Goal: Task Accomplishment & Management: Complete application form

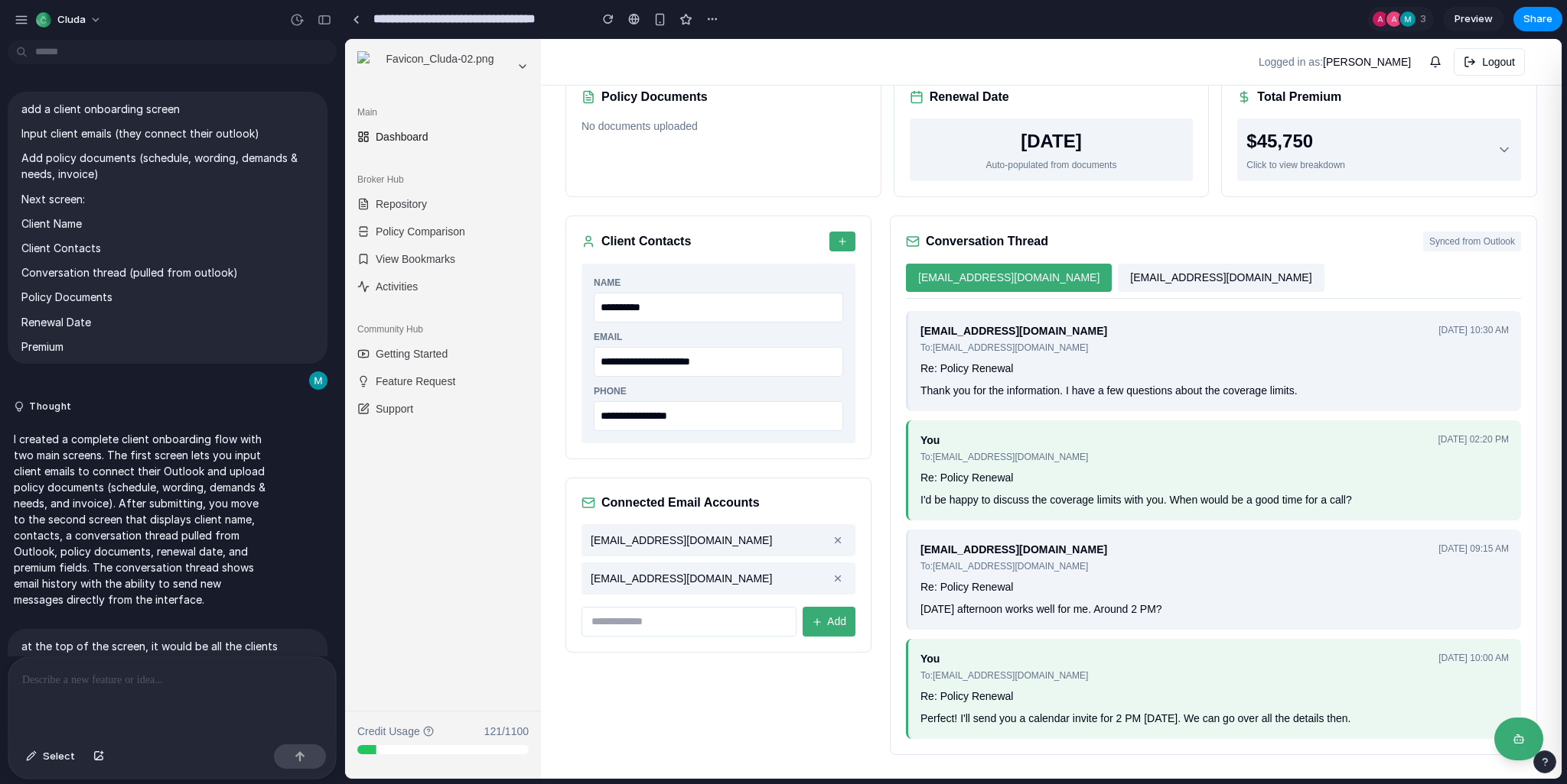
scroll to position [129, 0]
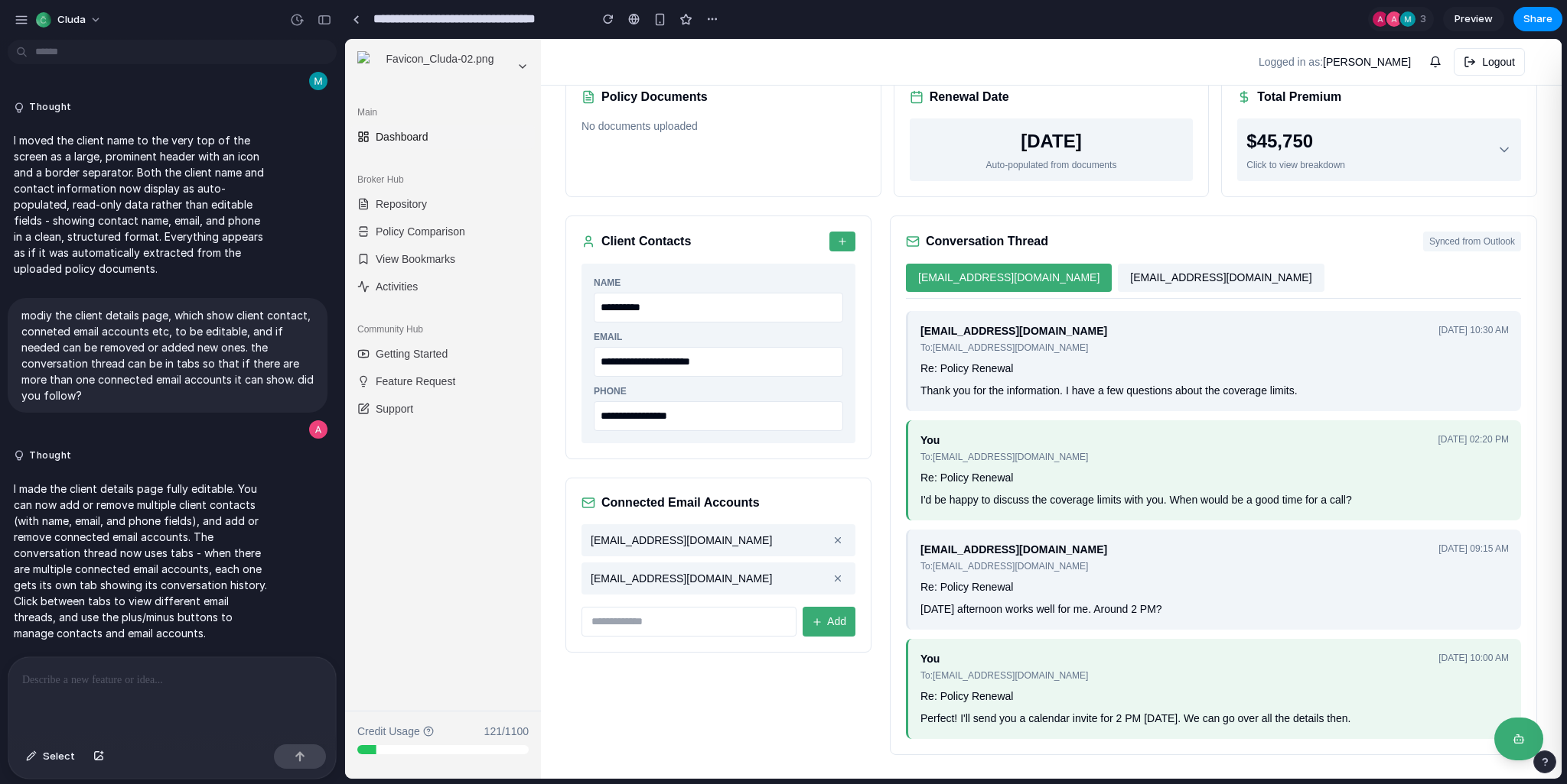
click at [622, 242] on h2 "Client Contacts" at bounding box center [645, 241] width 89 height 18
click at [646, 241] on h2 "Client Contacts" at bounding box center [645, 241] width 89 height 18
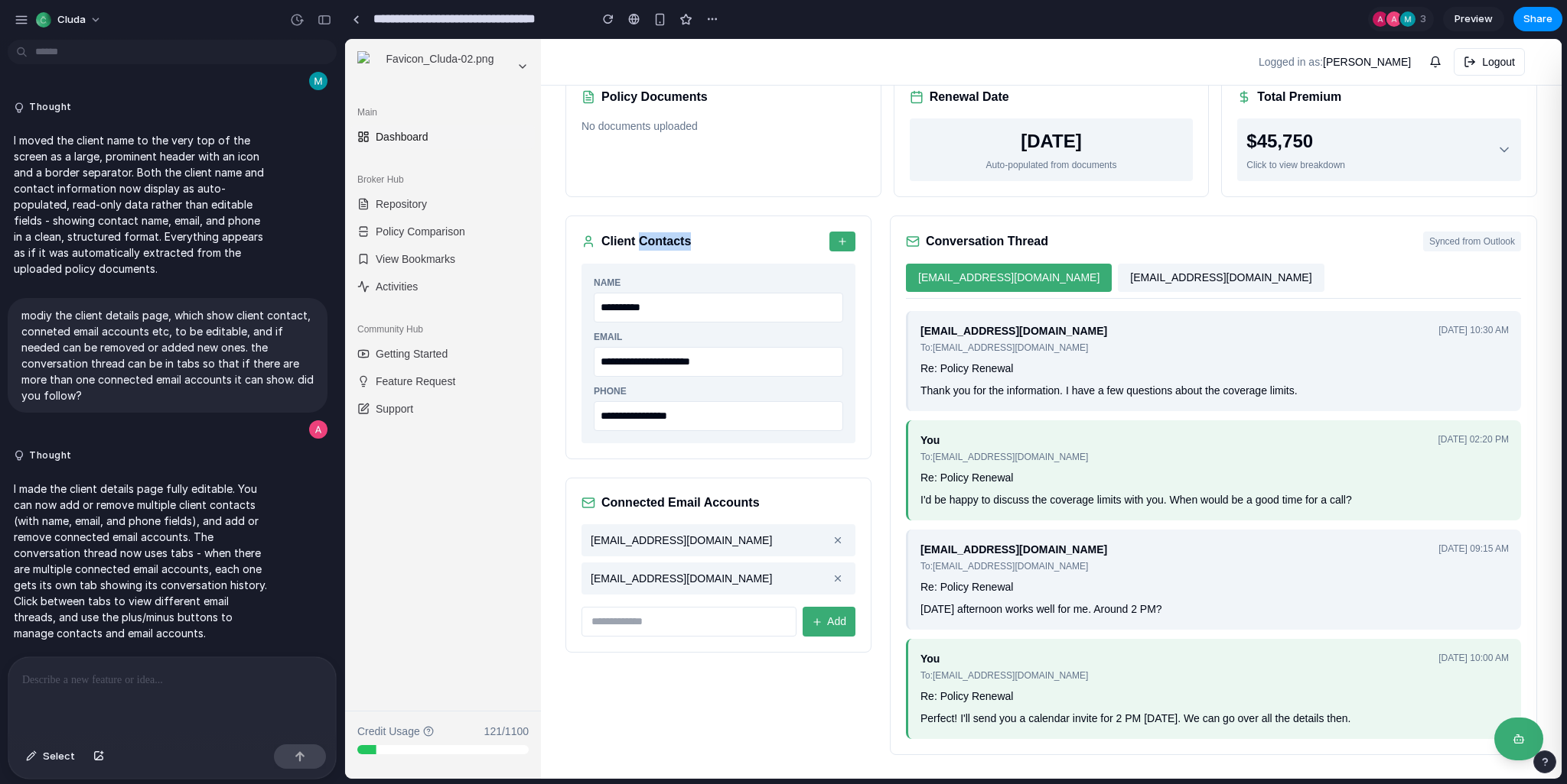
click at [646, 241] on h2 "Client Contacts" at bounding box center [645, 241] width 89 height 18
click at [631, 241] on h2 "Client Contacts" at bounding box center [645, 241] width 89 height 18
drag, startPoint x: 608, startPoint y: 240, endPoint x: 692, endPoint y: 243, distance: 84.1
click at [695, 243] on div "Client Contacts" at bounding box center [718, 241] width 274 height 20
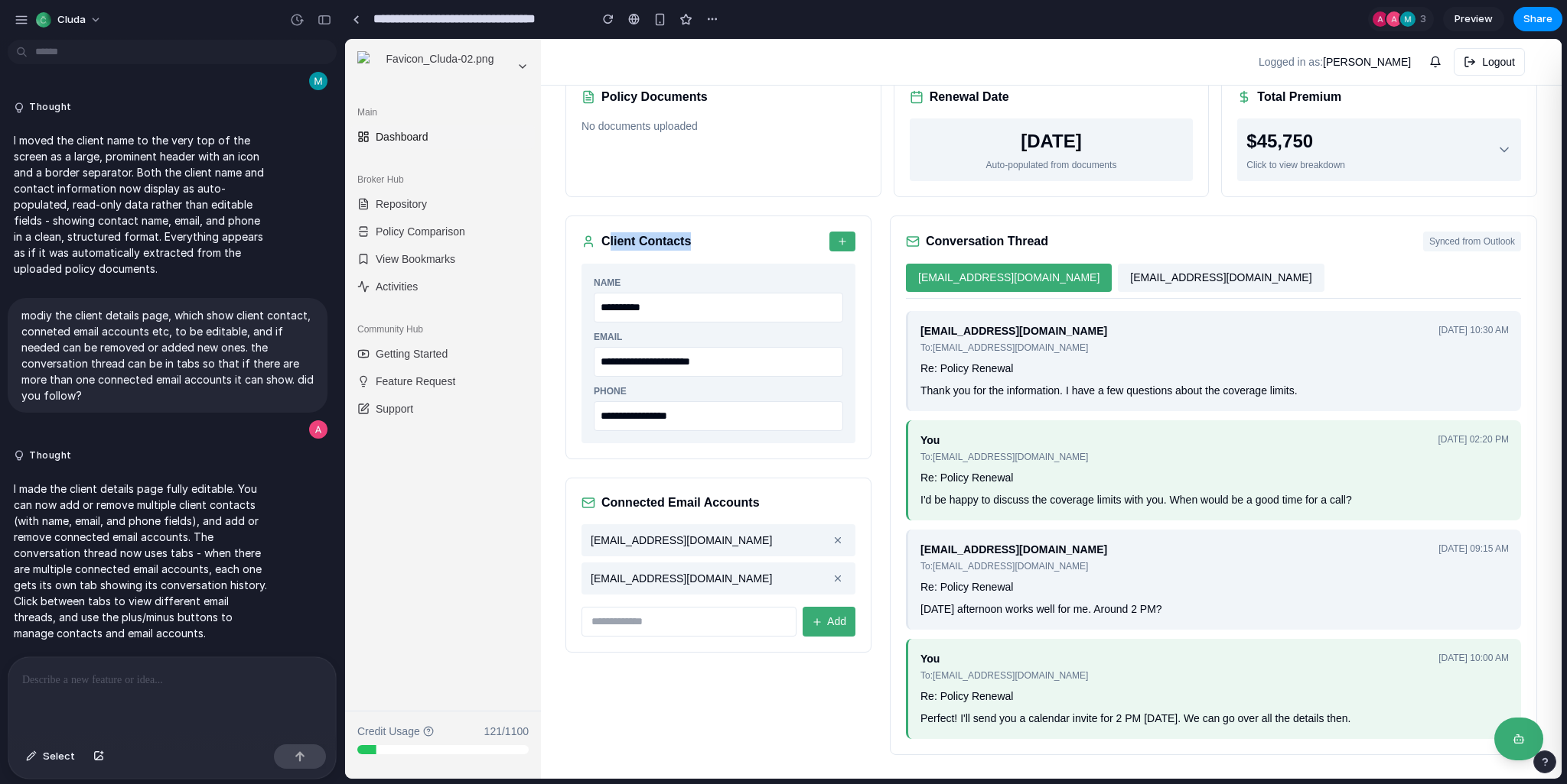
click at [692, 243] on div "Client Contacts" at bounding box center [718, 241] width 274 height 20
drag, startPoint x: 686, startPoint y: 243, endPoint x: 629, endPoint y: 234, distance: 57.7
click at [629, 234] on div "Client Contacts" at bounding box center [718, 241] width 274 height 20
click at [629, 234] on h2 "Client Contacts" at bounding box center [645, 241] width 89 height 18
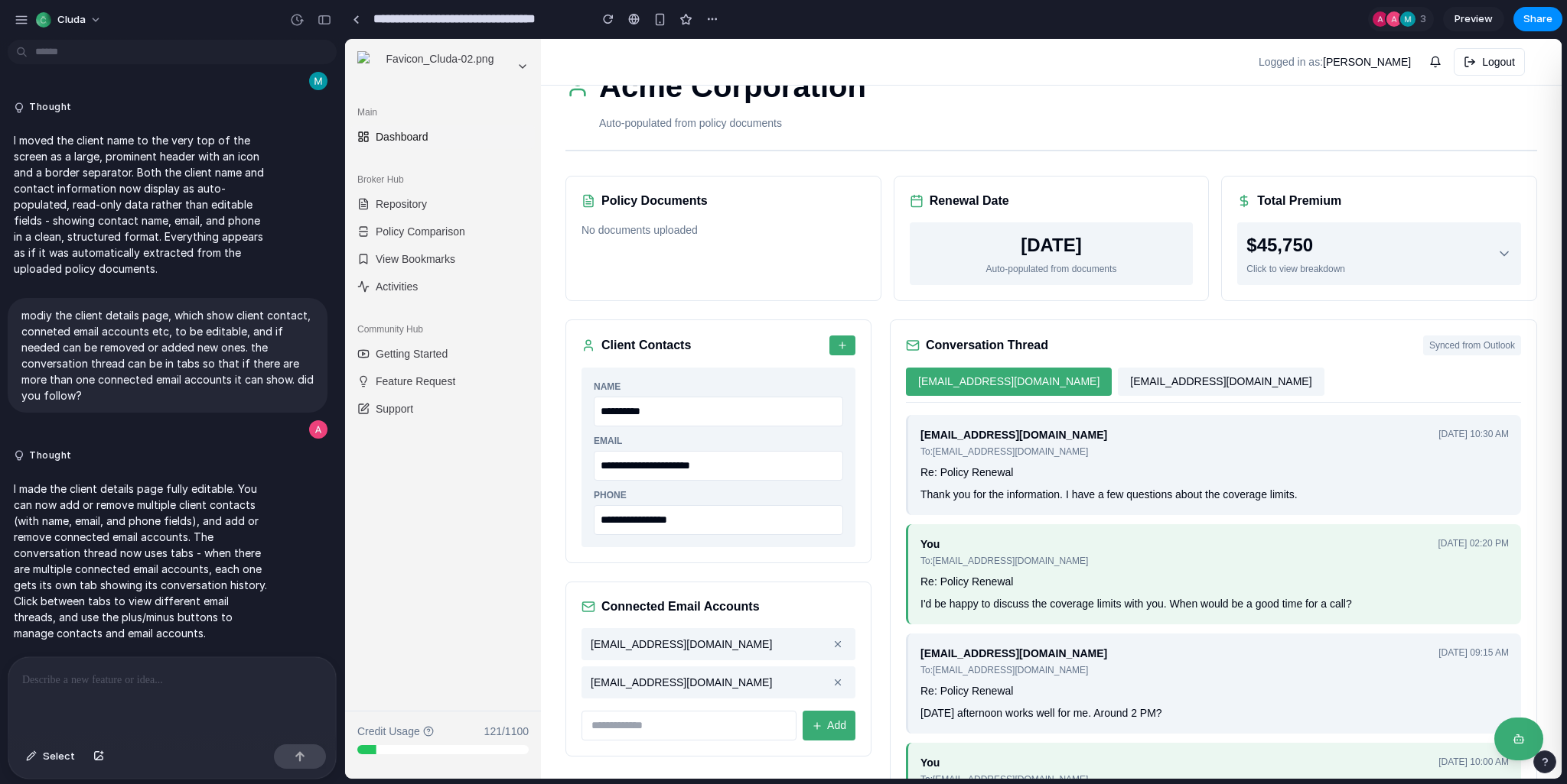
scroll to position [0, 0]
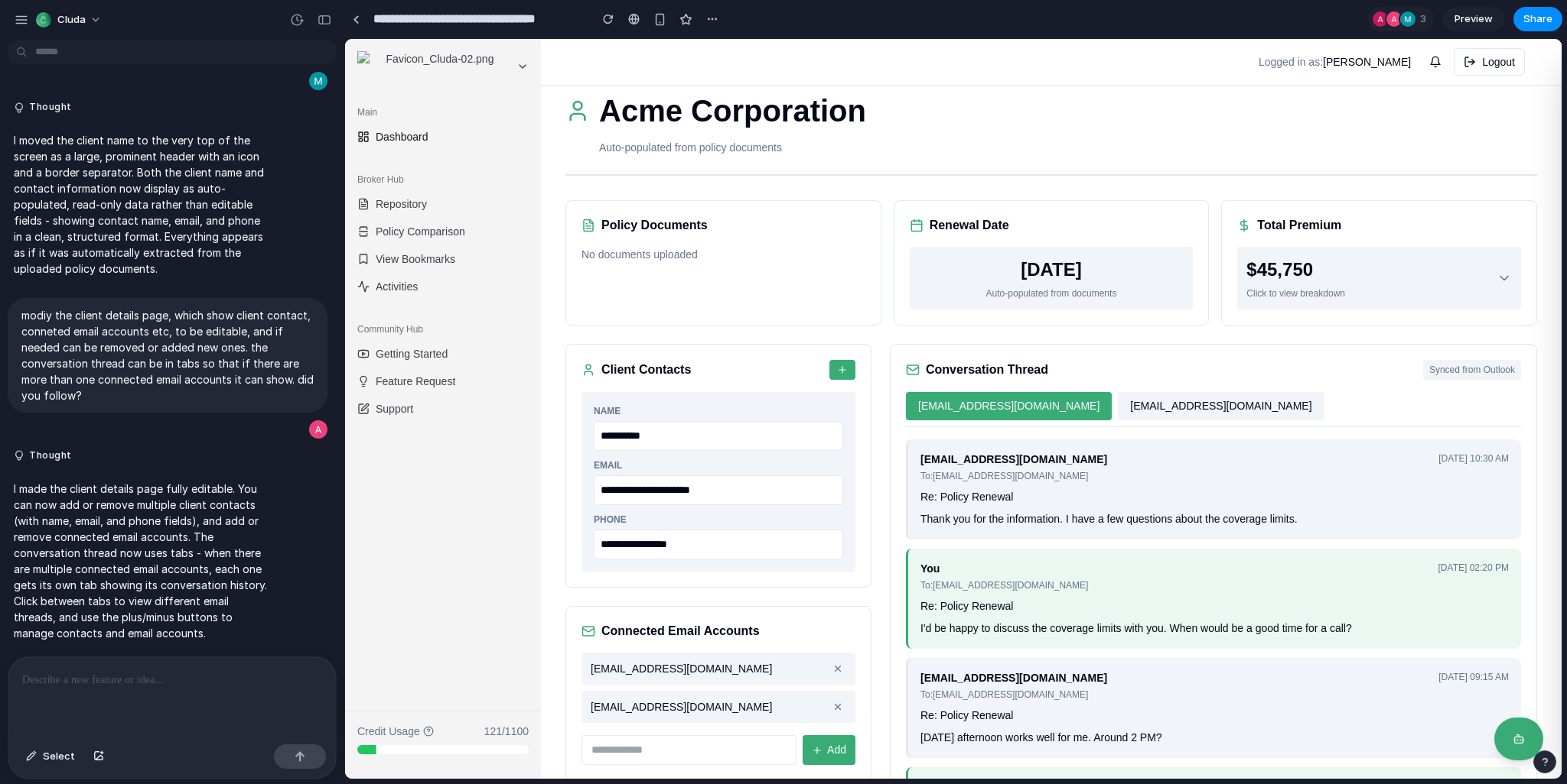
click at [1002, 274] on div "[DATE]" at bounding box center [1052, 270] width 265 height 28
click at [1004, 291] on div "Auto-populated from documents" at bounding box center [1052, 293] width 265 height 13
click at [943, 230] on h2 "Renewal Date" at bounding box center [969, 225] width 80 height 18
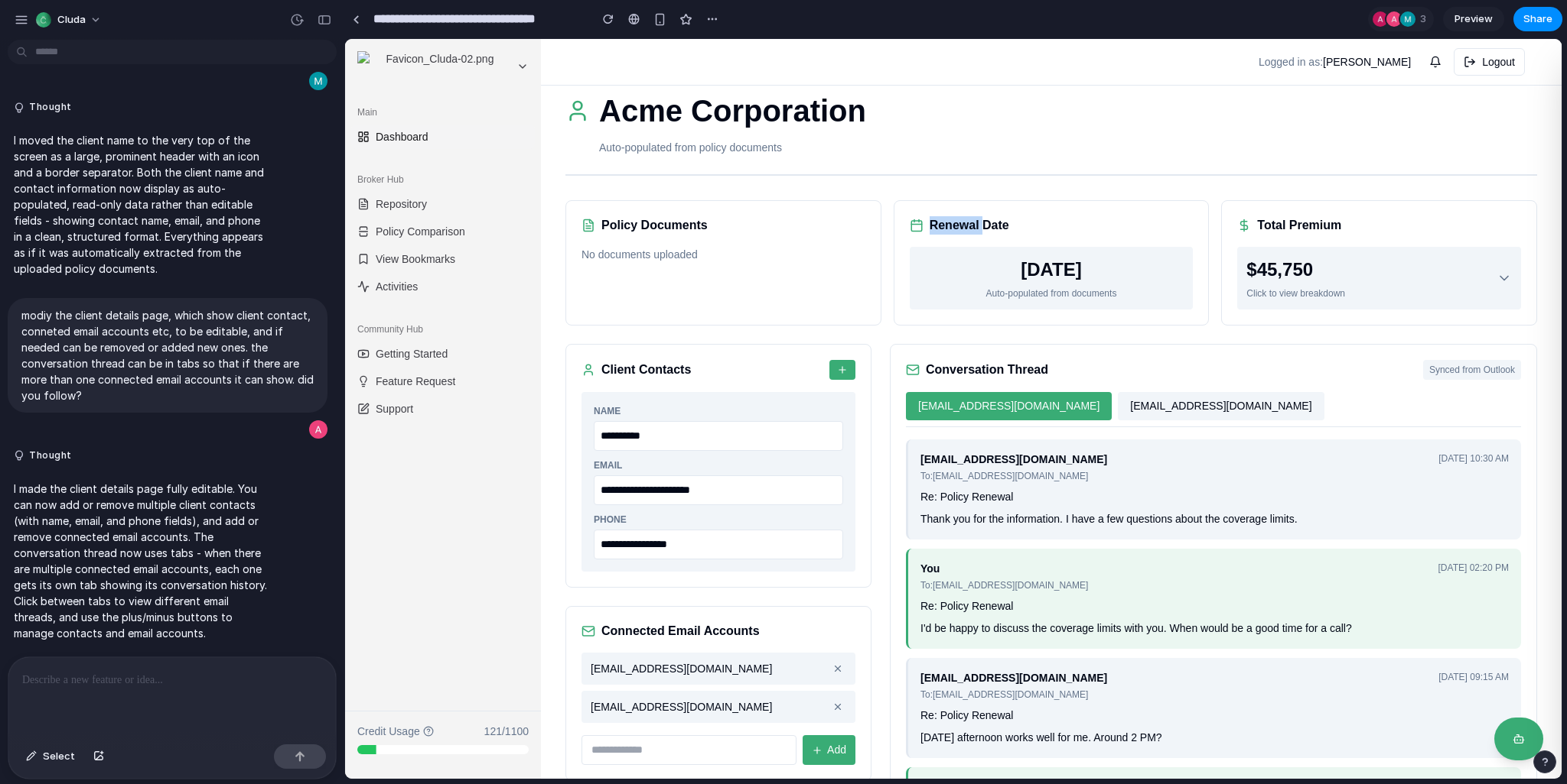
click at [943, 230] on h2 "Renewal Date" at bounding box center [969, 225] width 80 height 18
click at [1092, 289] on div "Auto-populated from documents" at bounding box center [1052, 293] width 265 height 13
click at [1035, 274] on div "[DATE]" at bounding box center [1052, 270] width 265 height 28
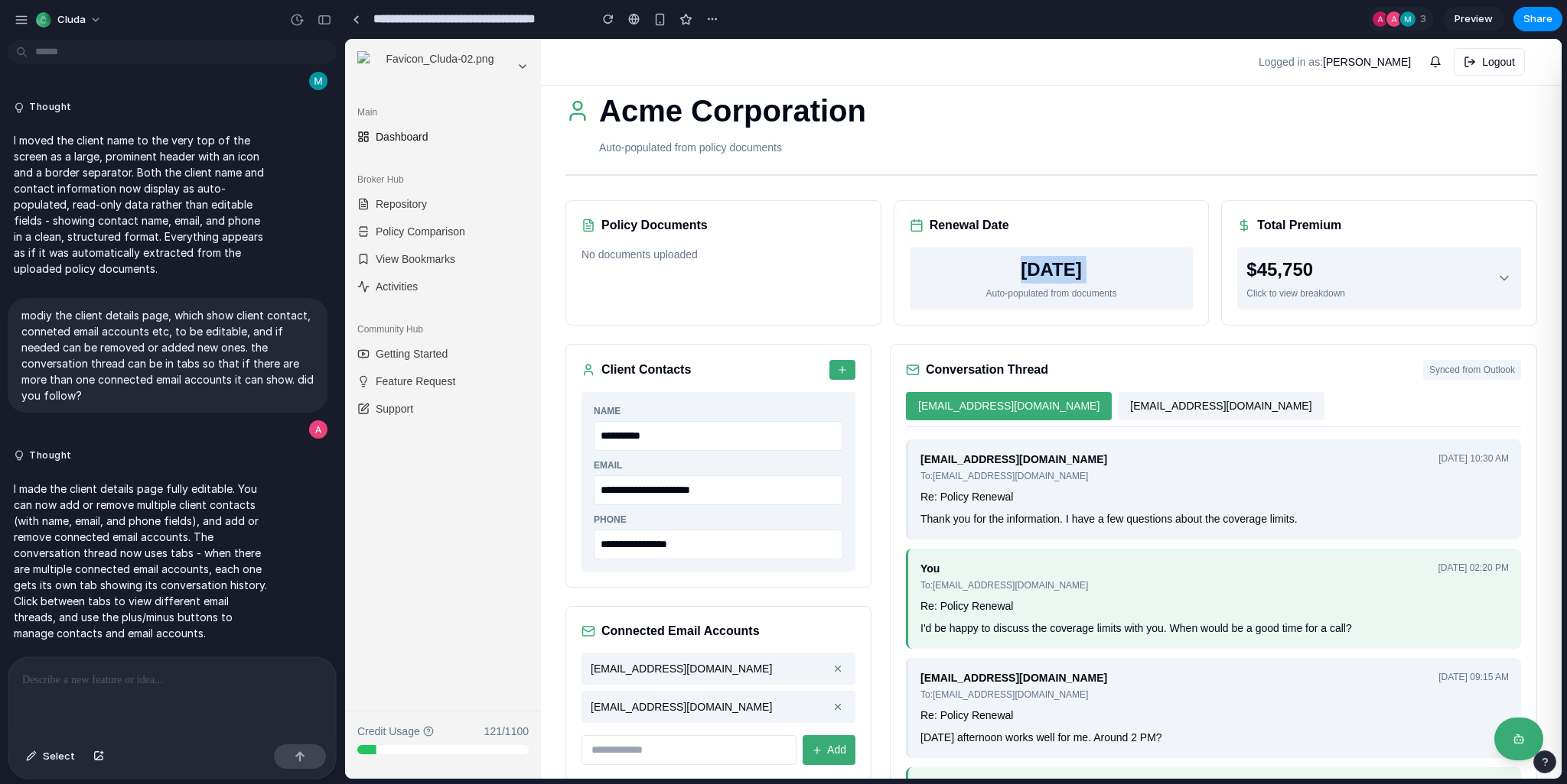
click at [1035, 274] on div "[DATE]" at bounding box center [1052, 270] width 265 height 28
click at [1034, 298] on div "Auto-populated from documents" at bounding box center [1052, 293] width 265 height 13
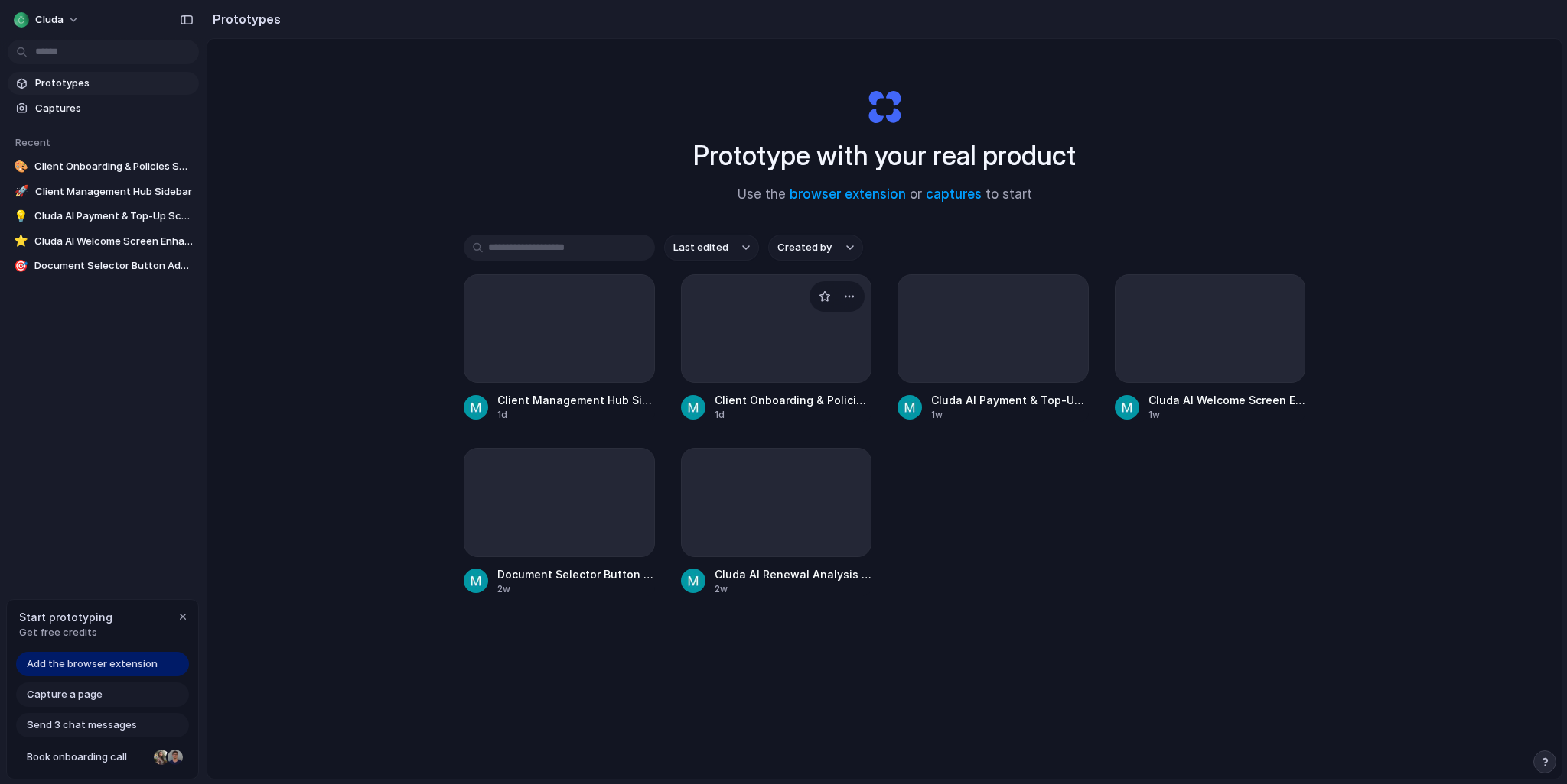
click at [730, 325] on div at bounding box center [776, 329] width 191 height 109
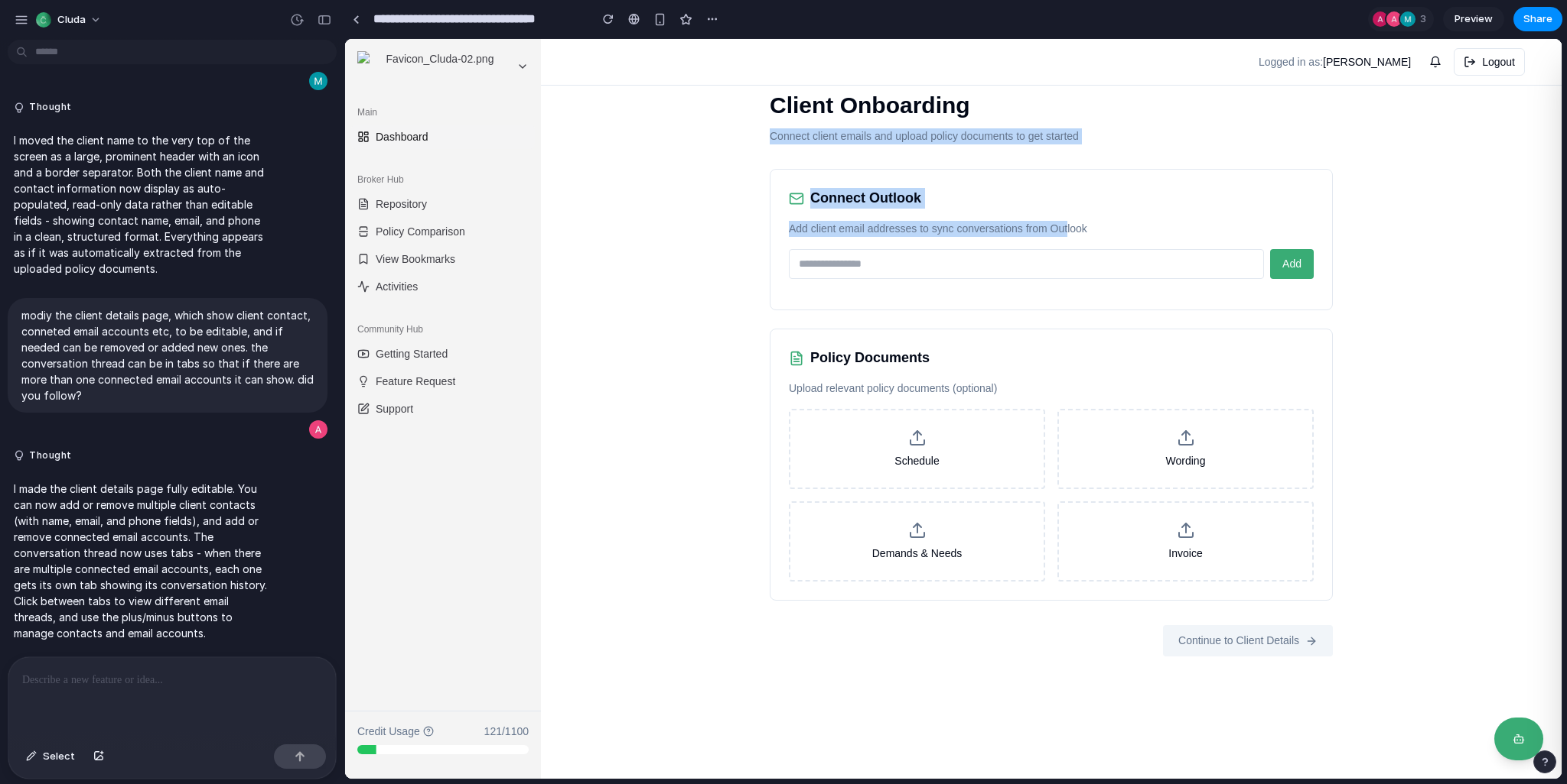
drag, startPoint x: 768, startPoint y: 134, endPoint x: 1065, endPoint y: 233, distance: 313.1
click at [1065, 233] on div "Client Onboarding Connect client emails and upload policy documents to get star…" at bounding box center [1051, 372] width 612 height 618
click at [1065, 233] on p "Add client email addresses to sync conversations from Outlook" at bounding box center [1051, 229] width 525 height 16
drag, startPoint x: 1103, startPoint y: 233, endPoint x: 741, endPoint y: 103, distance: 384.6
click at [741, 103] on div "Client Onboarding Connect client emails and upload policy documents to get star…" at bounding box center [1052, 409] width 1021 height 740
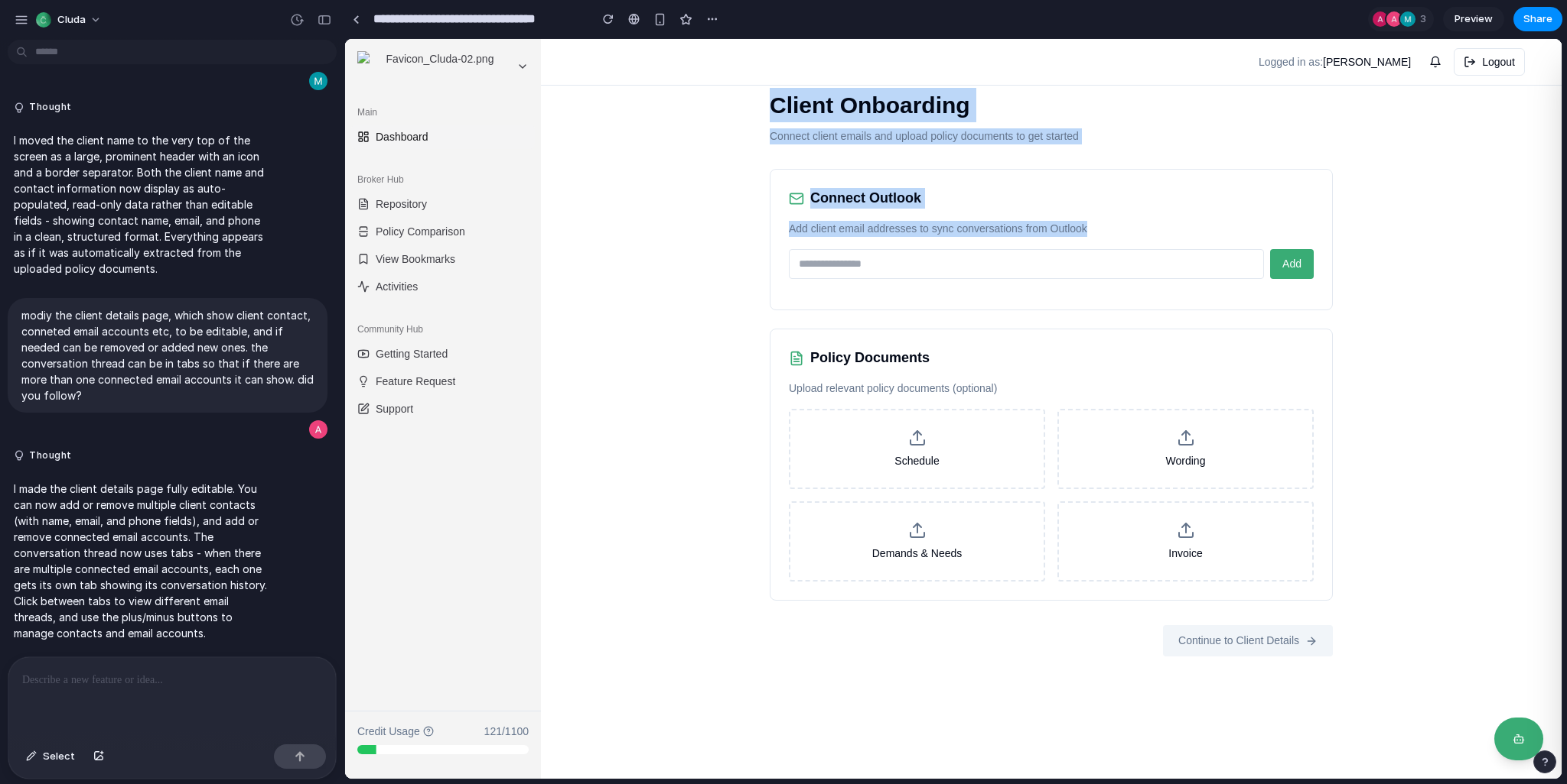
click at [741, 103] on div "Client Onboarding Connect client emails and upload policy documents to get star…" at bounding box center [1052, 409] width 1021 height 740
drag, startPoint x: 755, startPoint y: 112, endPoint x: 1092, endPoint y: 222, distance: 354.5
click at [1092, 222] on div "Client Onboarding Connect client emails and upload policy documents to get star…" at bounding box center [1051, 372] width 612 height 618
click at [1092, 222] on p "Add client email addresses to sync conversations from Outlook" at bounding box center [1051, 229] width 525 height 16
drag, startPoint x: 1096, startPoint y: 235, endPoint x: 757, endPoint y: 110, distance: 361.3
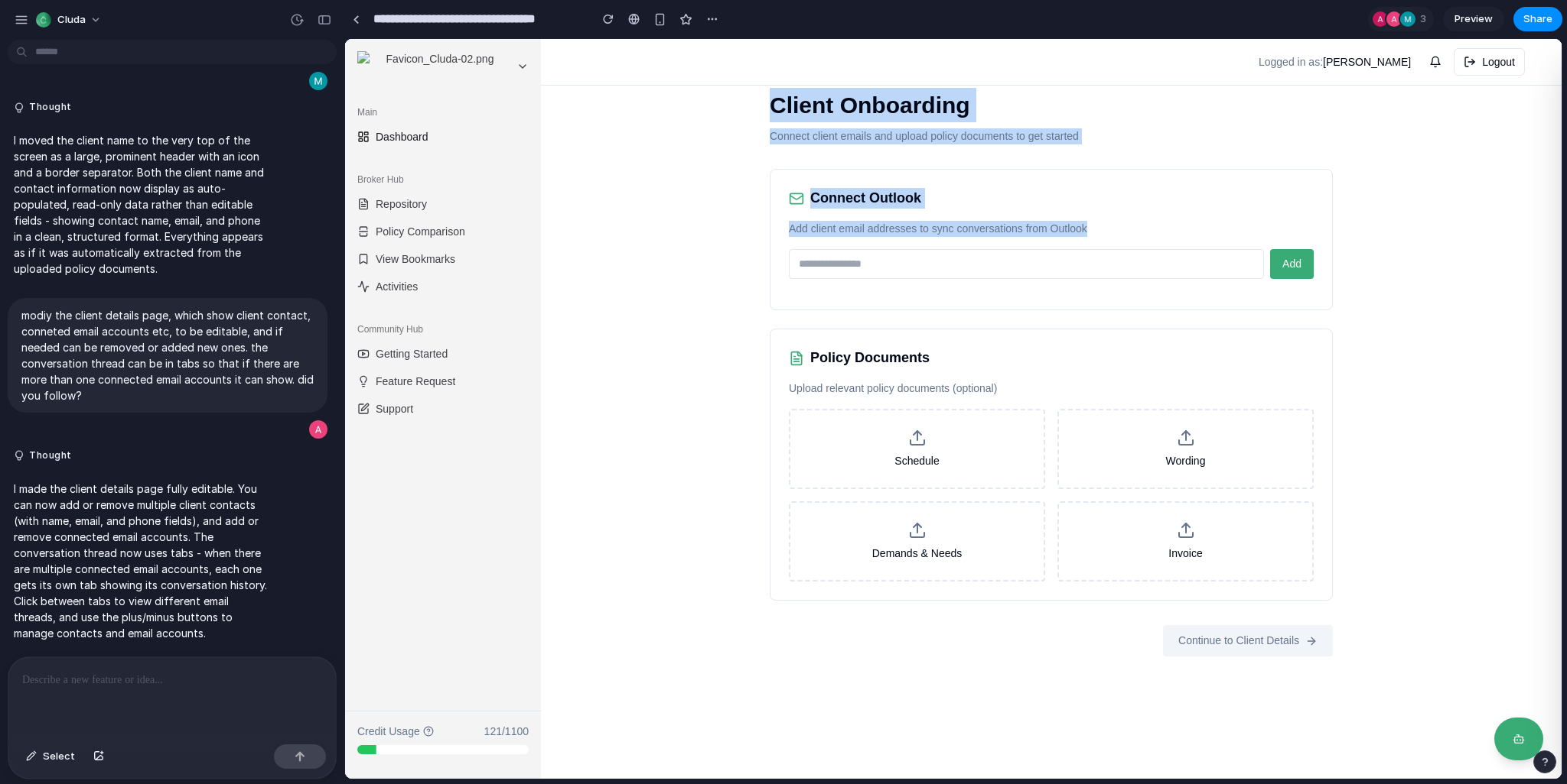
click at [757, 110] on div "Client Onboarding Connect client emails and upload policy documents to get star…" at bounding box center [1051, 372] width 612 height 618
drag, startPoint x: 757, startPoint y: 110, endPoint x: 1087, endPoint y: 220, distance: 347.9
click at [1087, 220] on div "Client Onboarding Connect client emails and upload policy documents to get star…" at bounding box center [1051, 372] width 612 height 618
click at [1087, 221] on p "Add client email addresses to sync conversations from Outlook" at bounding box center [1051, 229] width 525 height 16
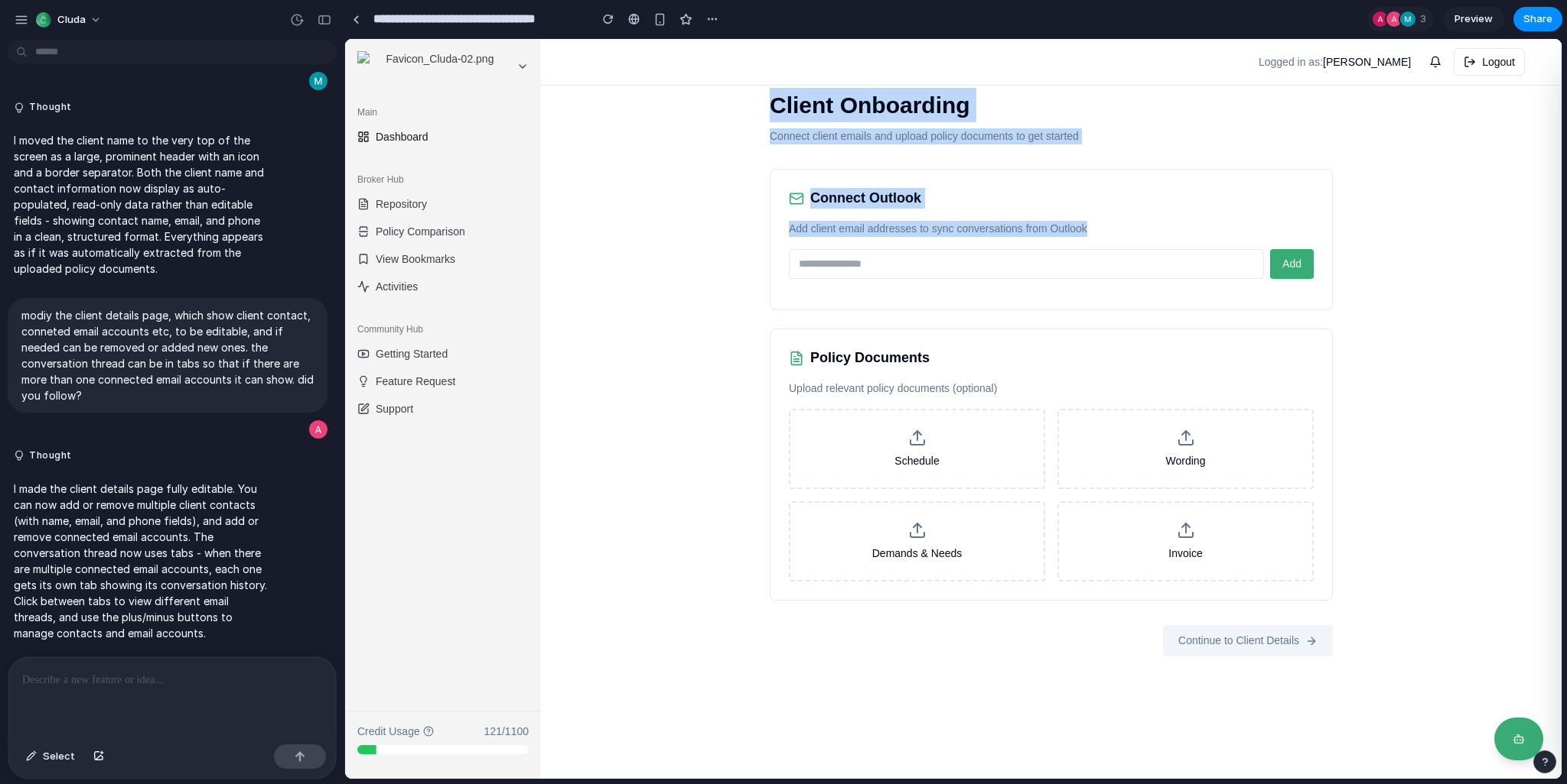
drag, startPoint x: 1096, startPoint y: 226, endPoint x: 742, endPoint y: 112, distance: 371.9
click at [742, 112] on div "Client Onboarding Connect client emails and upload policy documents to get star…" at bounding box center [1052, 409] width 1021 height 740
drag, startPoint x: 742, startPoint y: 112, endPoint x: 1084, endPoint y: 226, distance: 360.5
click at [1084, 226] on div "Client Onboarding Connect client emails and upload policy documents to get star…" at bounding box center [1052, 409] width 1021 height 740
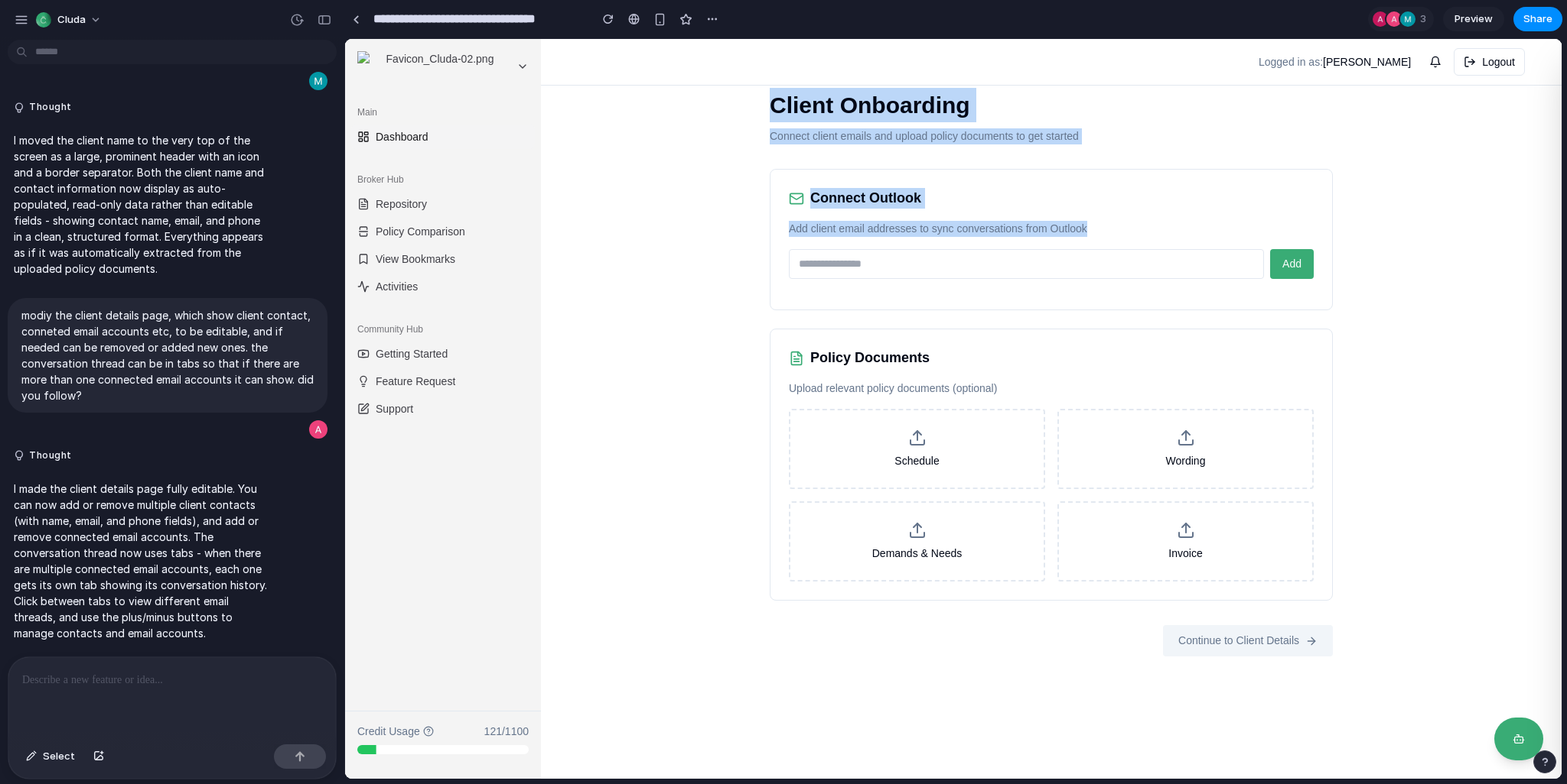
click at [1084, 226] on p "Add client email addresses to sync conversations from Outlook" at bounding box center [1051, 229] width 525 height 16
drag, startPoint x: 1091, startPoint y: 229, endPoint x: 744, endPoint y: 111, distance: 366.5
click at [744, 111] on div "Client Onboarding Connect client emails and upload policy documents to get star…" at bounding box center [1052, 409] width 1021 height 740
drag, startPoint x: 745, startPoint y: 111, endPoint x: 1118, endPoint y: 231, distance: 391.8
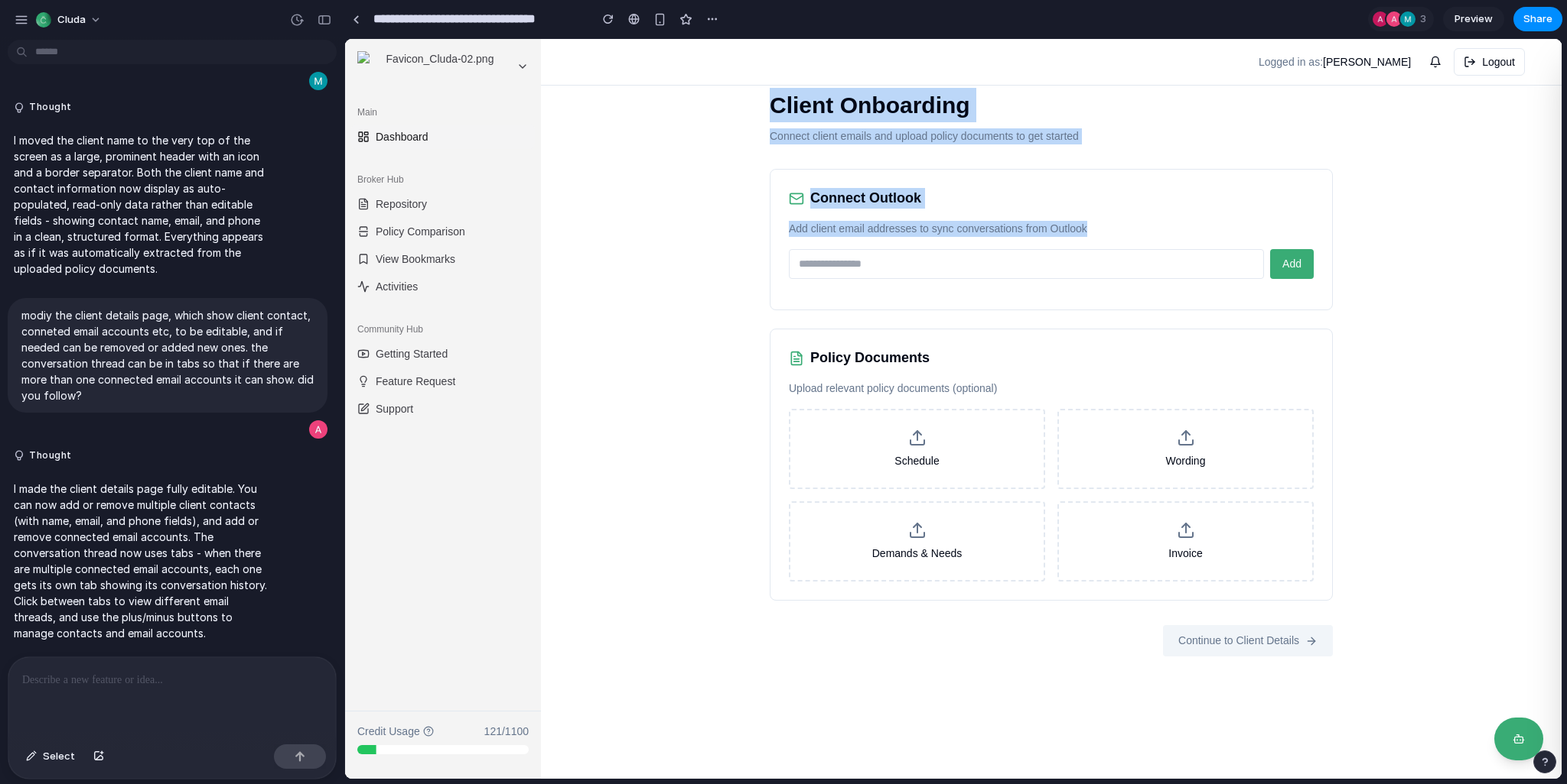
click at [1118, 231] on div "Client Onboarding Connect client emails and upload policy documents to get star…" at bounding box center [1051, 372] width 612 height 618
click at [1118, 231] on p "Add client email addresses to sync conversations from Outlook" at bounding box center [1051, 229] width 525 height 16
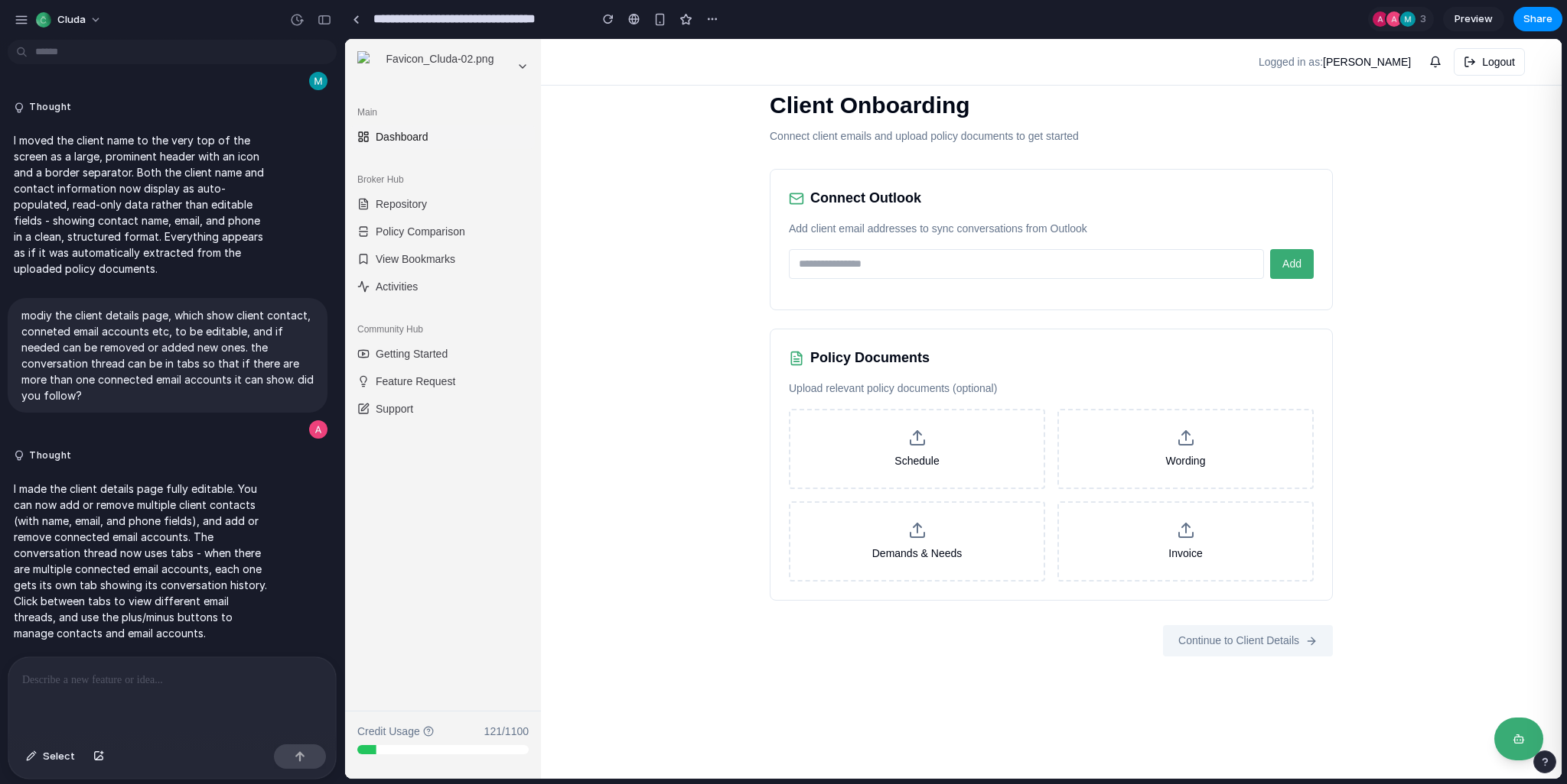
click at [673, 250] on div "Client Onboarding Connect client emails and upload policy documents to get star…" at bounding box center [1052, 409] width 1021 height 740
click at [855, 264] on input "email" at bounding box center [1026, 263] width 475 height 30
type input "**********"
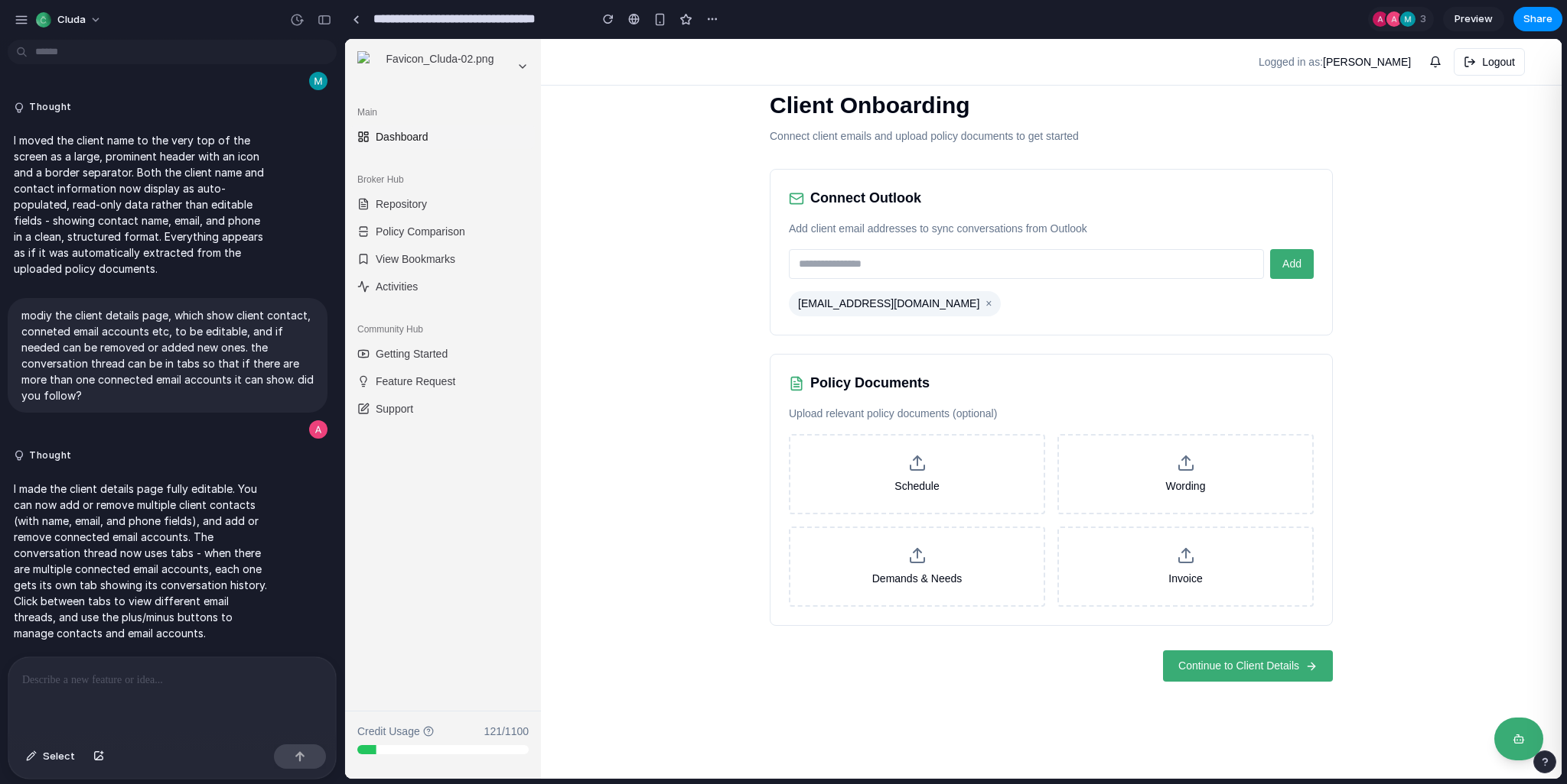
click at [1204, 662] on span "Continue to Client Details" at bounding box center [1239, 666] width 121 height 16
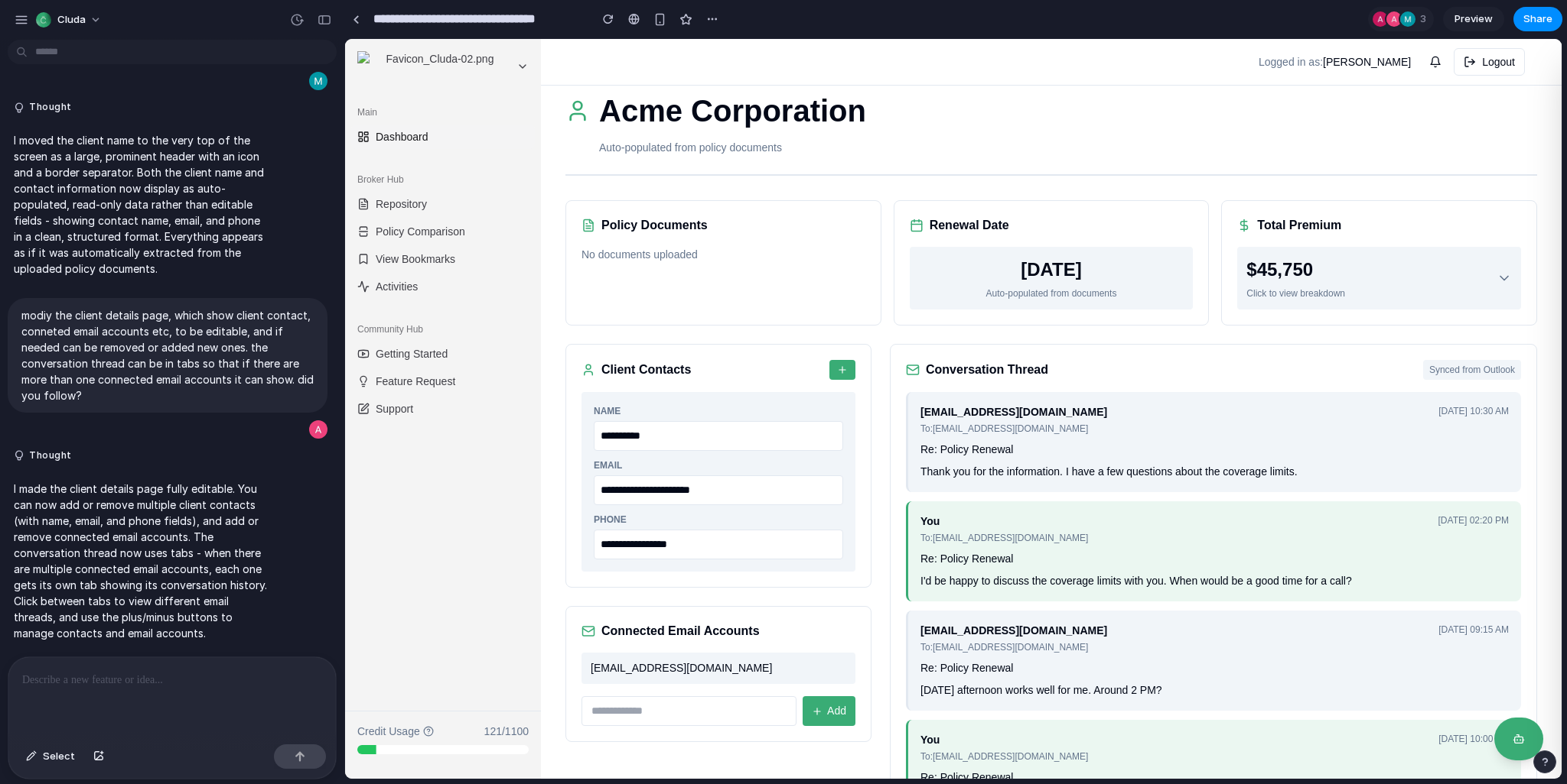
click at [544, 410] on div "**********" at bounding box center [1052, 462] width 1021 height 797
click at [643, 253] on p "No documents uploaded" at bounding box center [723, 255] width 284 height 16
click at [663, 259] on p "No documents uploaded" at bounding box center [723, 255] width 284 height 16
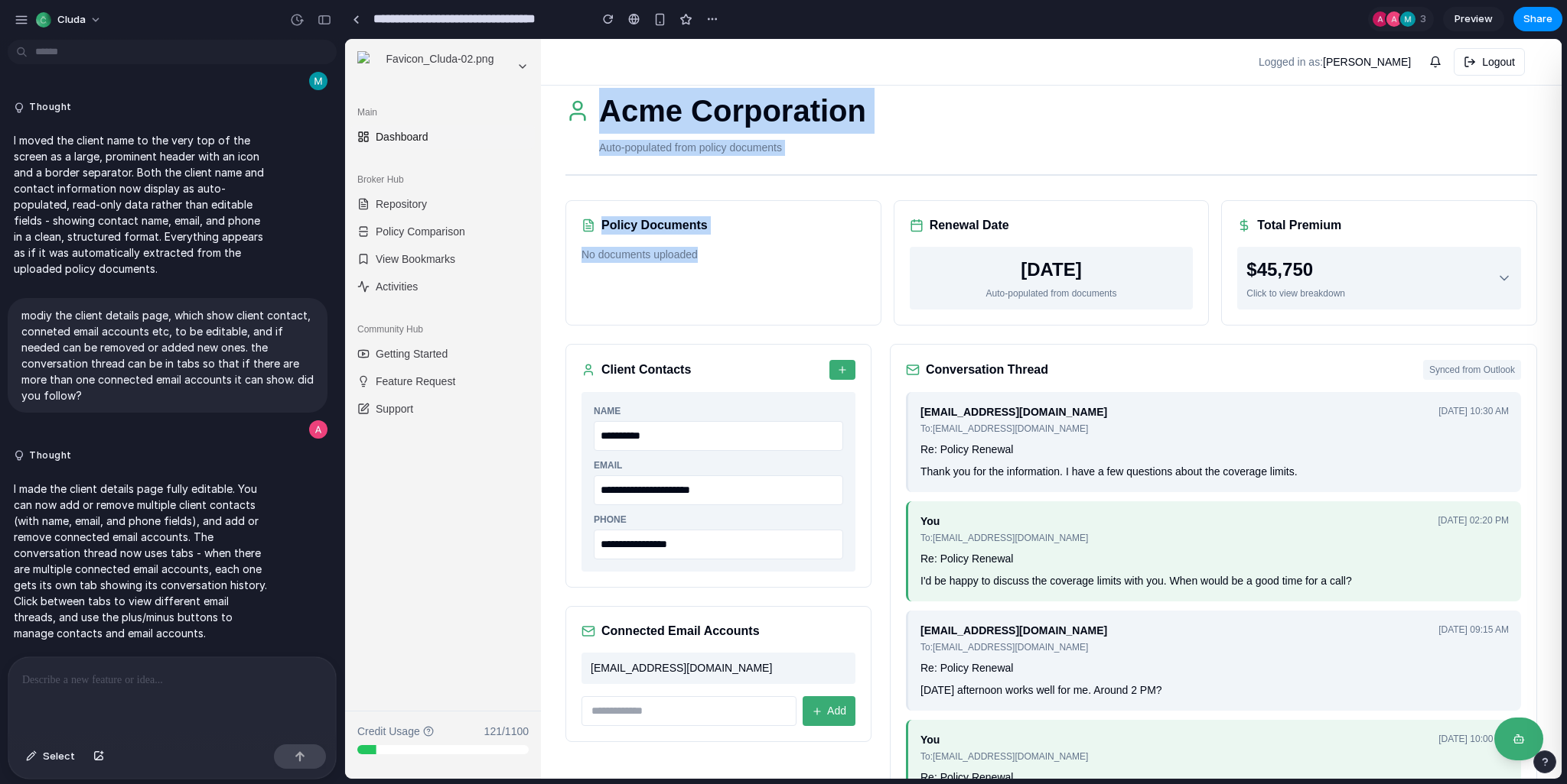
drag, startPoint x: 701, startPoint y: 257, endPoint x: 573, endPoint y: 113, distance: 192.7
click at [573, 113] on div "**********" at bounding box center [1052, 462] width 1021 height 797
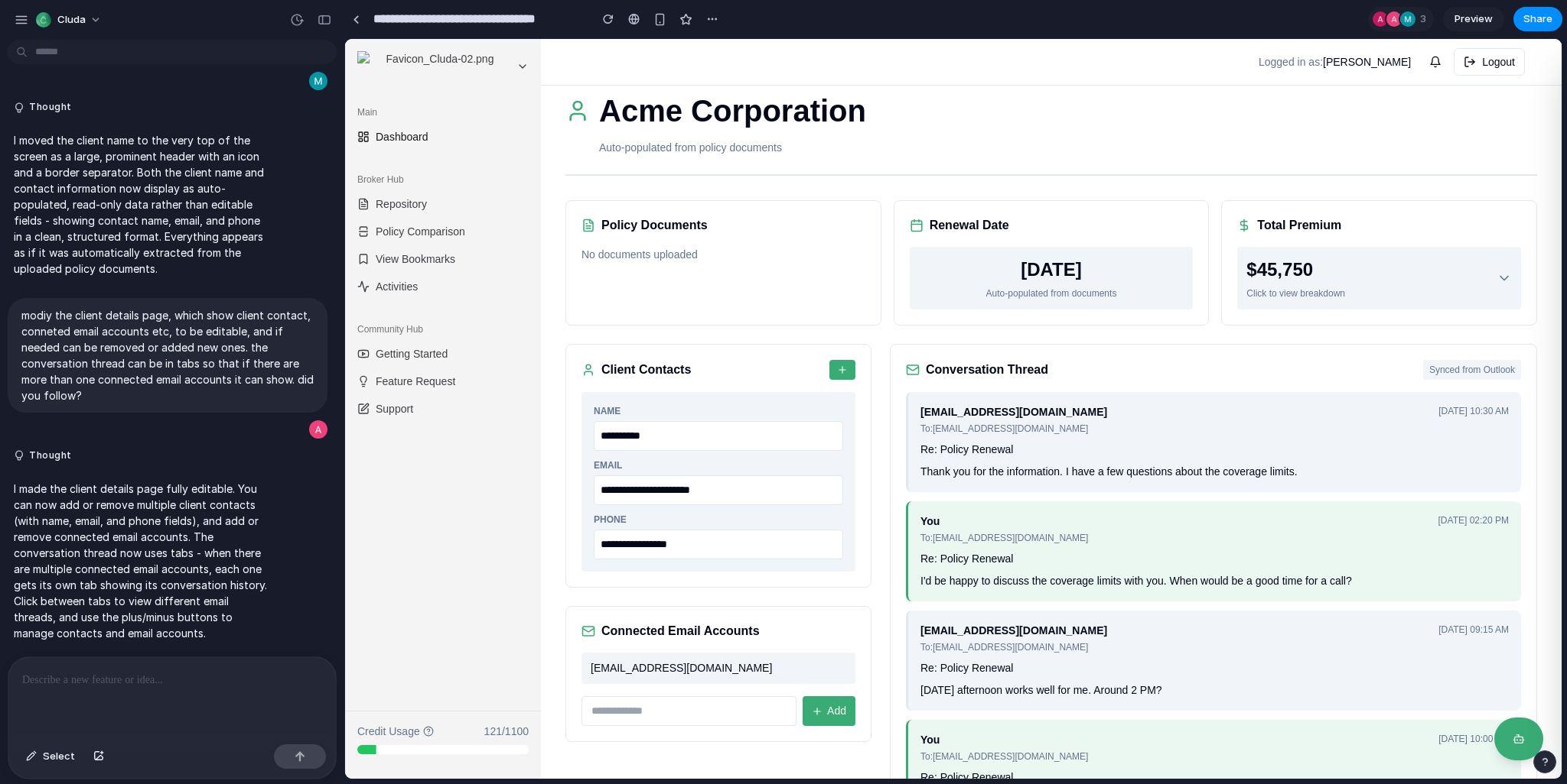
click at [573, 114] on icon at bounding box center [578, 117] width 14 height 6
drag, startPoint x: 598, startPoint y: 111, endPoint x: 882, endPoint y: 124, distance: 284.3
click at [882, 124] on div "Acme Corporation" at bounding box center [1051, 111] width 972 height 46
click at [662, 438] on input "**********" at bounding box center [718, 435] width 249 height 30
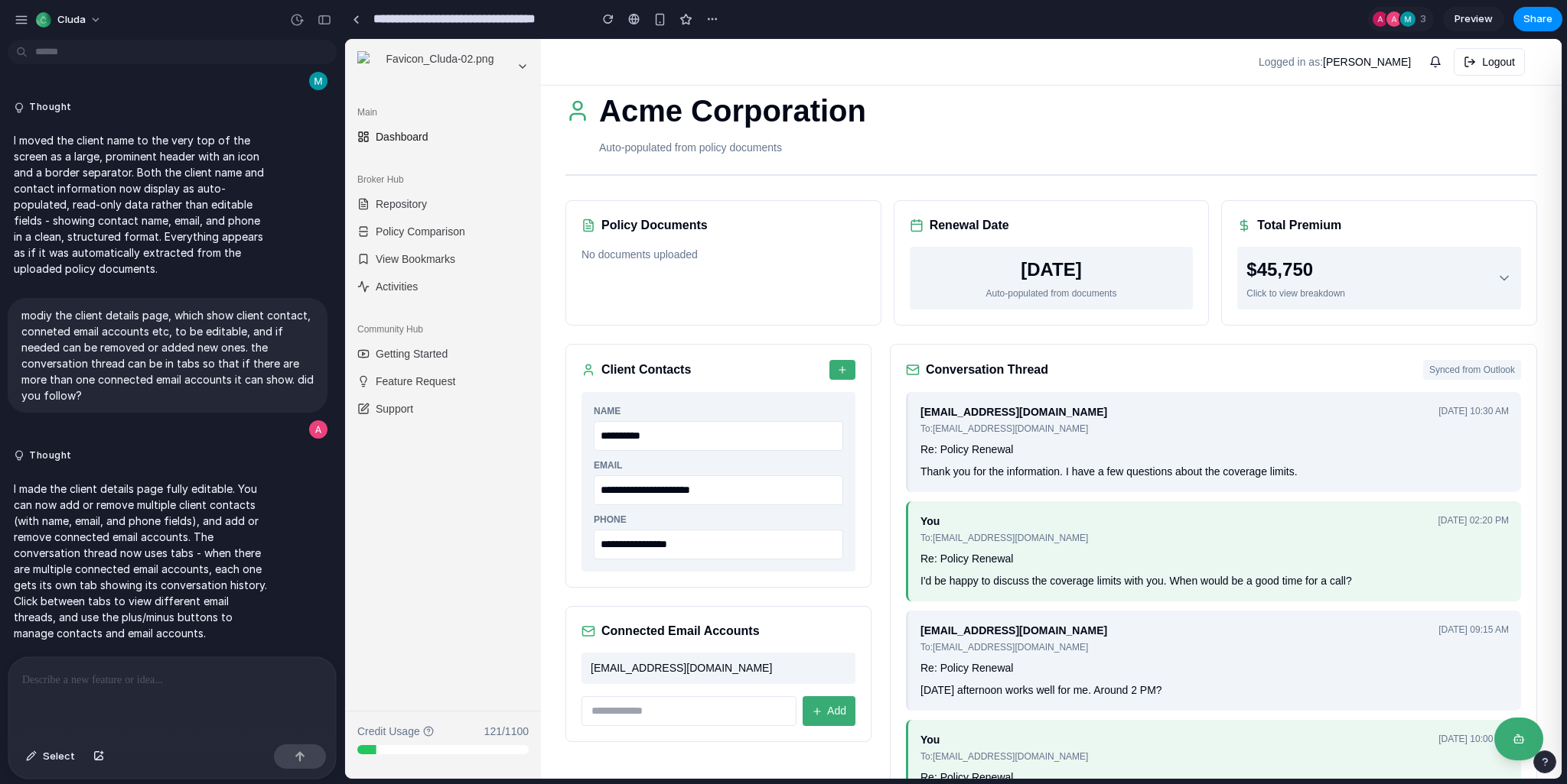
click at [662, 438] on input "**********" at bounding box center [718, 435] width 249 height 30
click at [668, 438] on input "**********" at bounding box center [718, 435] width 249 height 30
drag, startPoint x: 673, startPoint y: 439, endPoint x: 586, endPoint y: 427, distance: 87.8
click at [586, 427] on div "**********" at bounding box center [718, 481] width 274 height 180
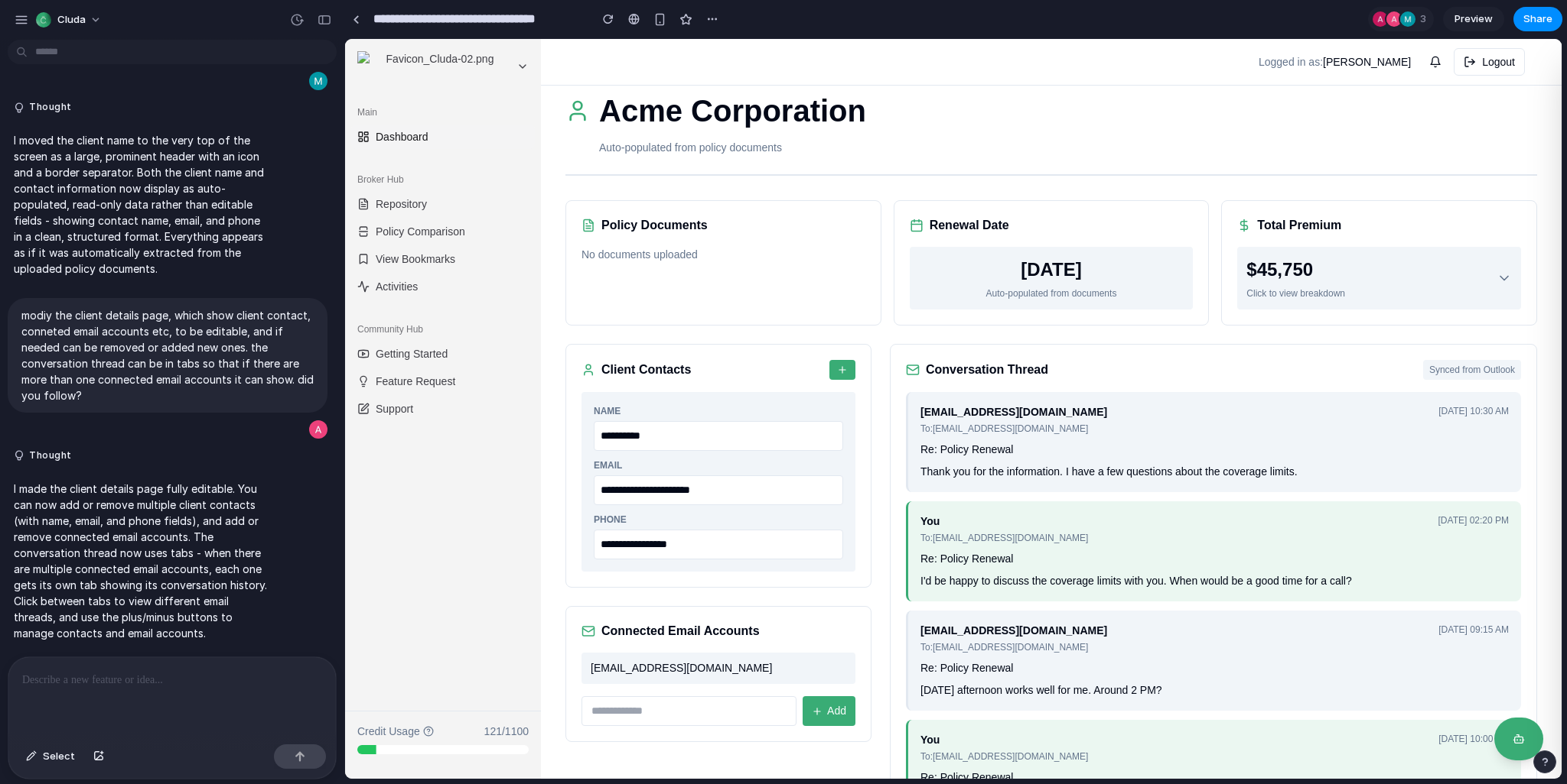
click at [600, 427] on input "**********" at bounding box center [718, 435] width 249 height 30
drag, startPoint x: 601, startPoint y: 437, endPoint x: 664, endPoint y: 438, distance: 63.0
click at [664, 438] on input "**********" at bounding box center [718, 435] width 249 height 30
click at [559, 443] on div "**********" at bounding box center [1052, 462] width 1021 height 797
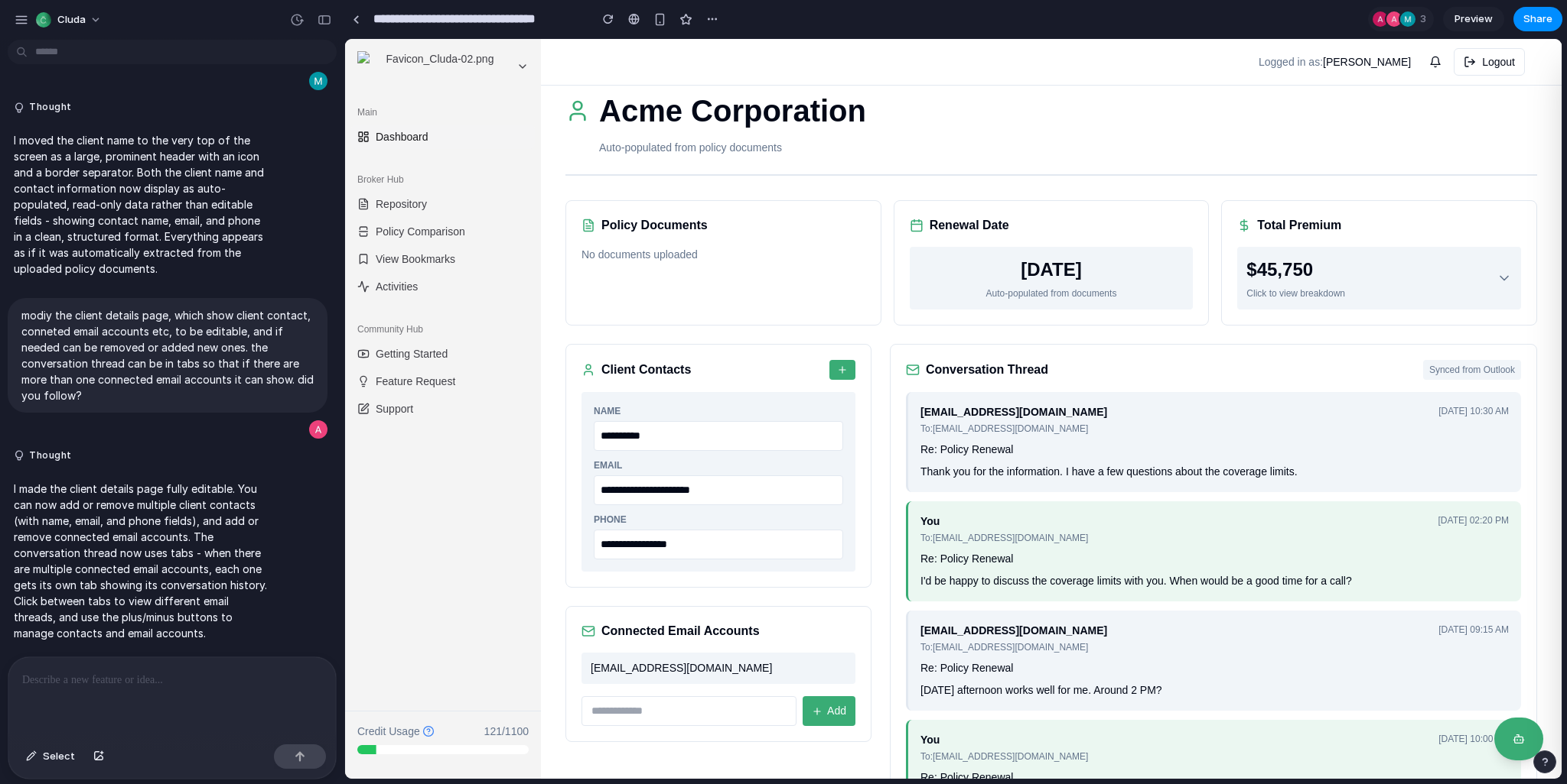
click at [487, 481] on div "Main Dashboard Broker Hub Repository Policy Comparison View Bookmarks Activitie…" at bounding box center [443, 403] width 196 height 617
click at [753, 119] on h1 "Acme Corporation" at bounding box center [733, 111] width 267 height 46
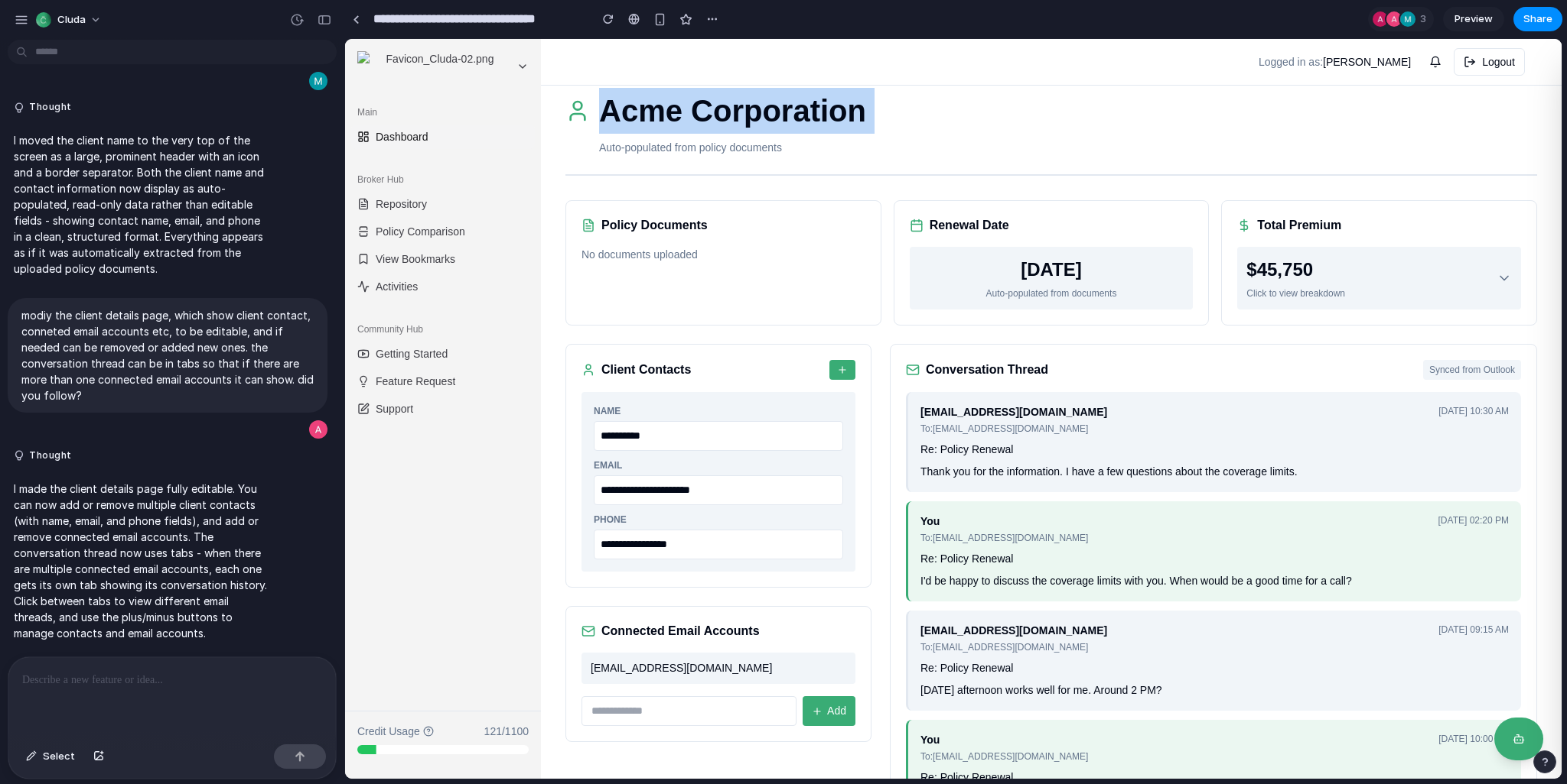
click at [753, 119] on h1 "Acme Corporation" at bounding box center [733, 111] width 267 height 46
copy h1 "Acme Corporation"
click at [563, 156] on div "**********" at bounding box center [1052, 462] width 1021 height 797
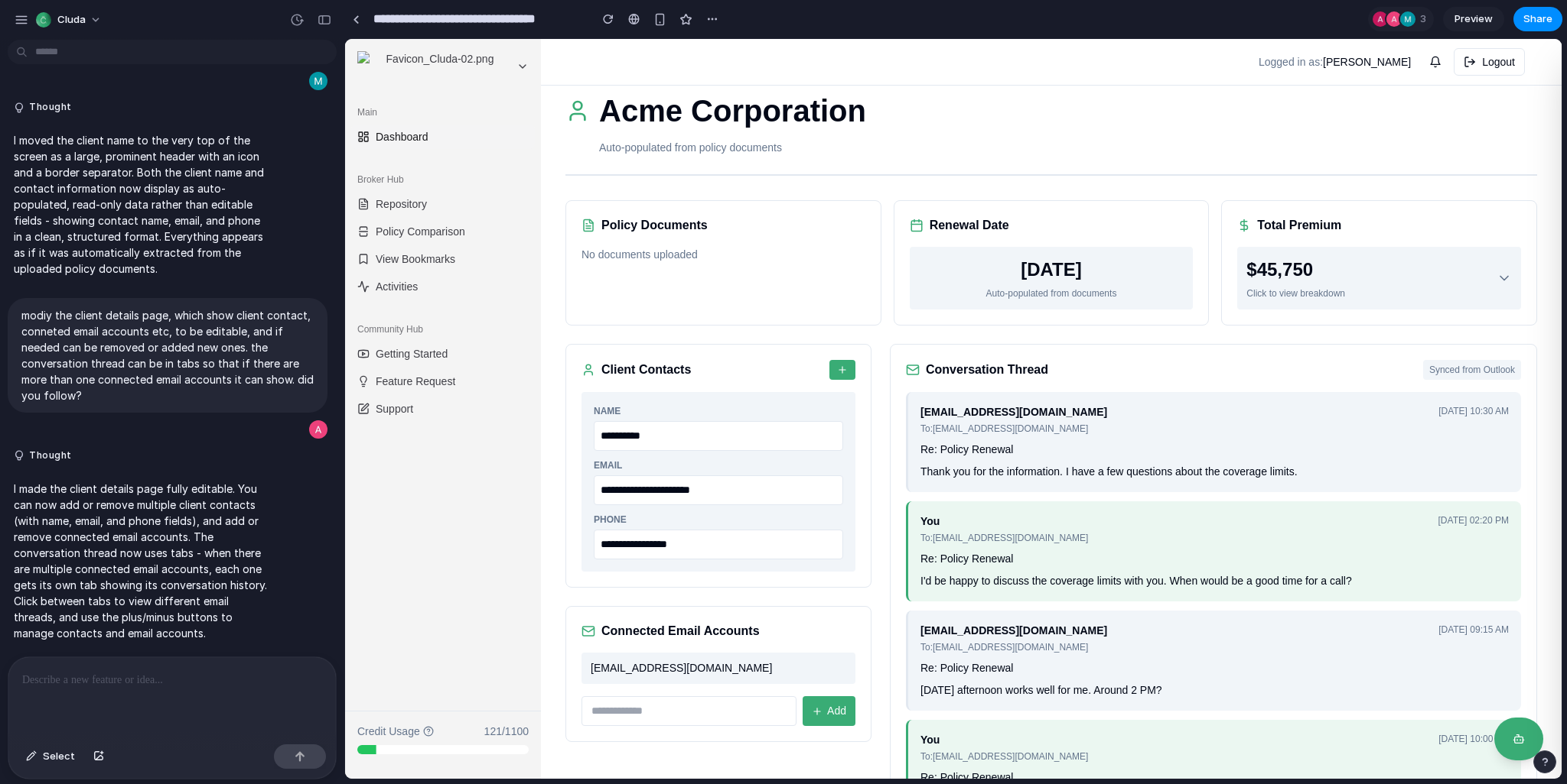
click at [705, 432] on input "**********" at bounding box center [718, 435] width 249 height 30
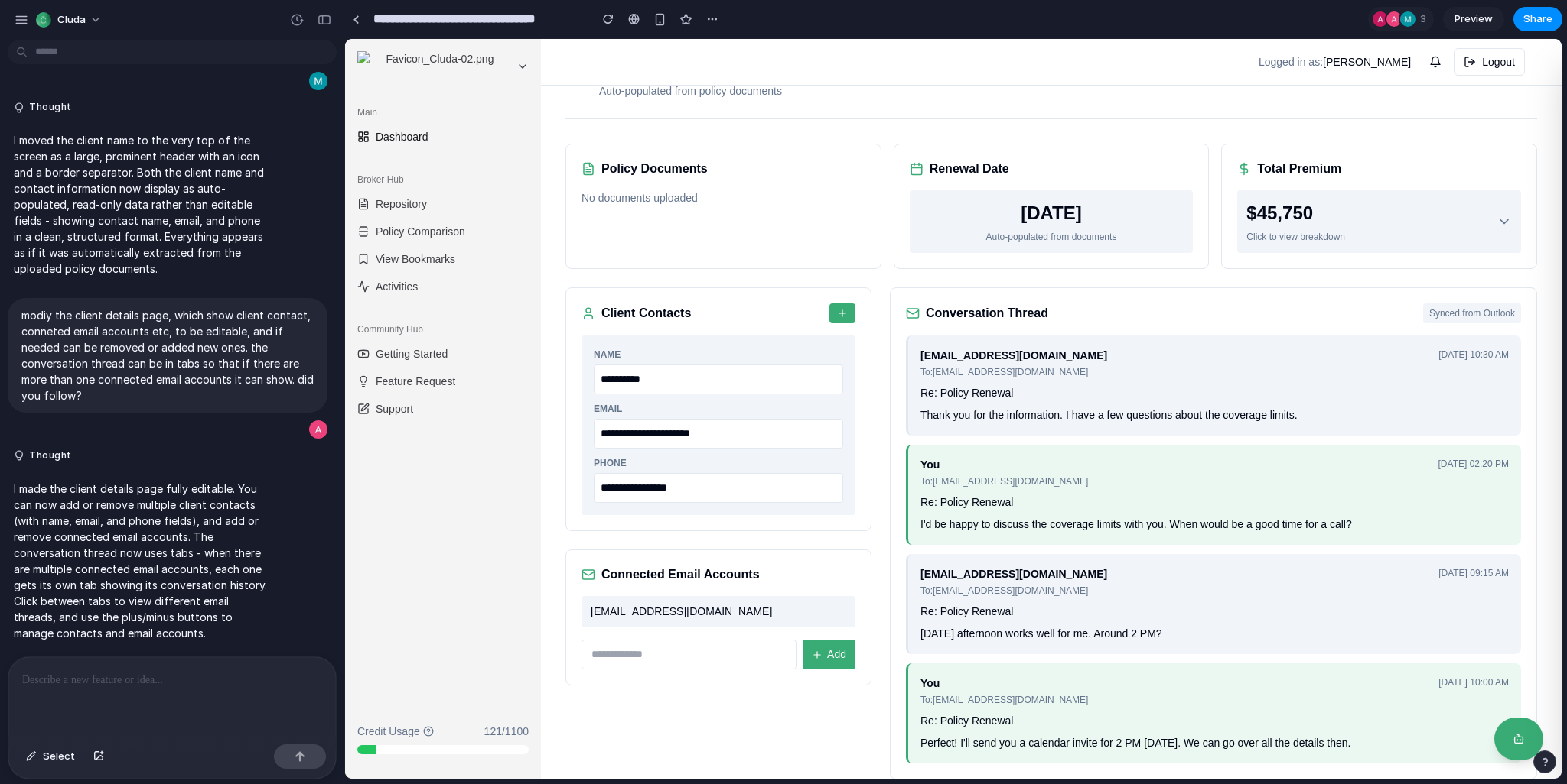
scroll to position [81, 0]
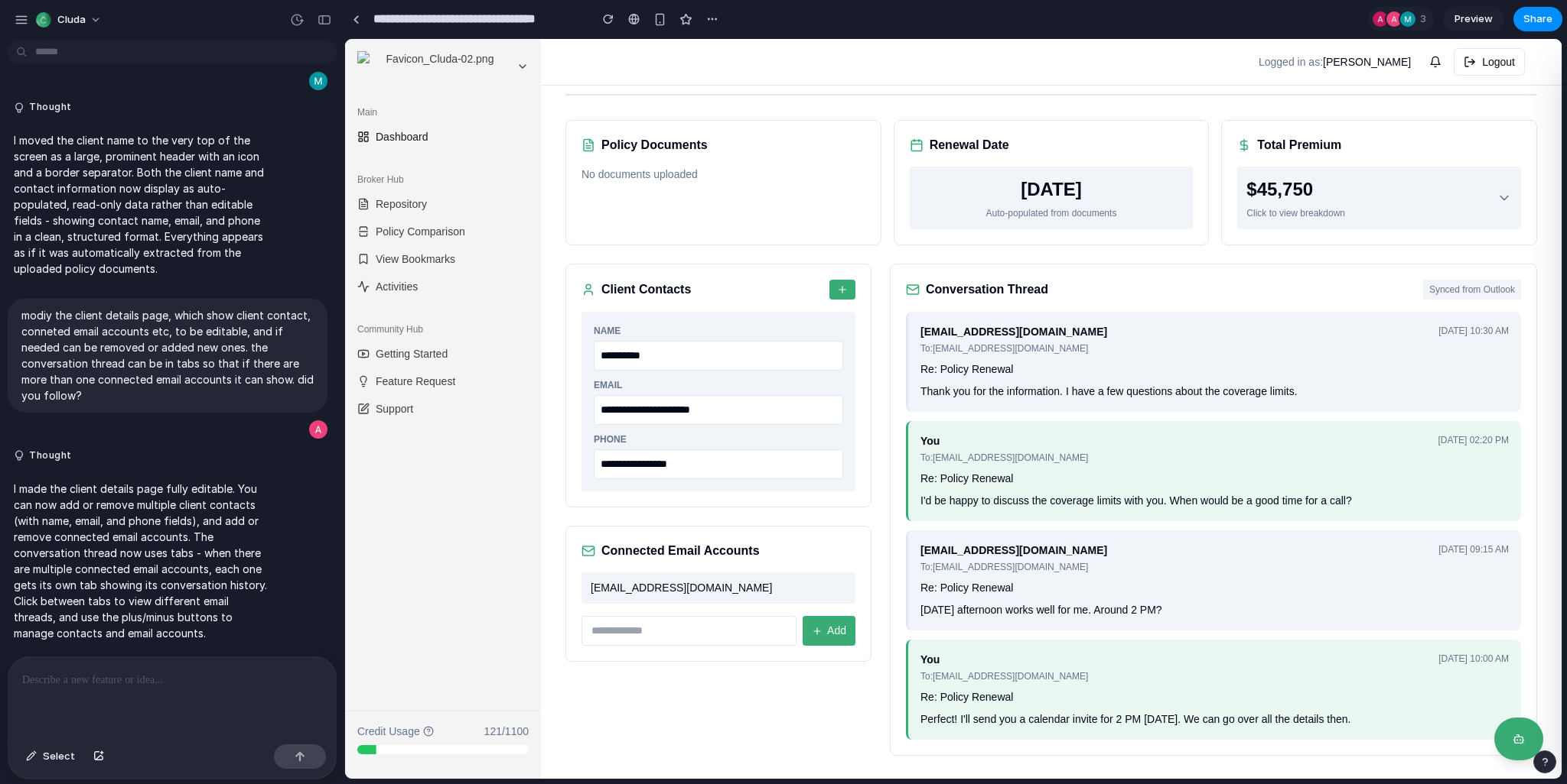
click at [661, 586] on span "[EMAIL_ADDRESS][DOMAIN_NAME]" at bounding box center [681, 588] width 182 height 16
click at [676, 594] on div "[EMAIL_ADDRESS][DOMAIN_NAME]" at bounding box center [718, 588] width 274 height 32
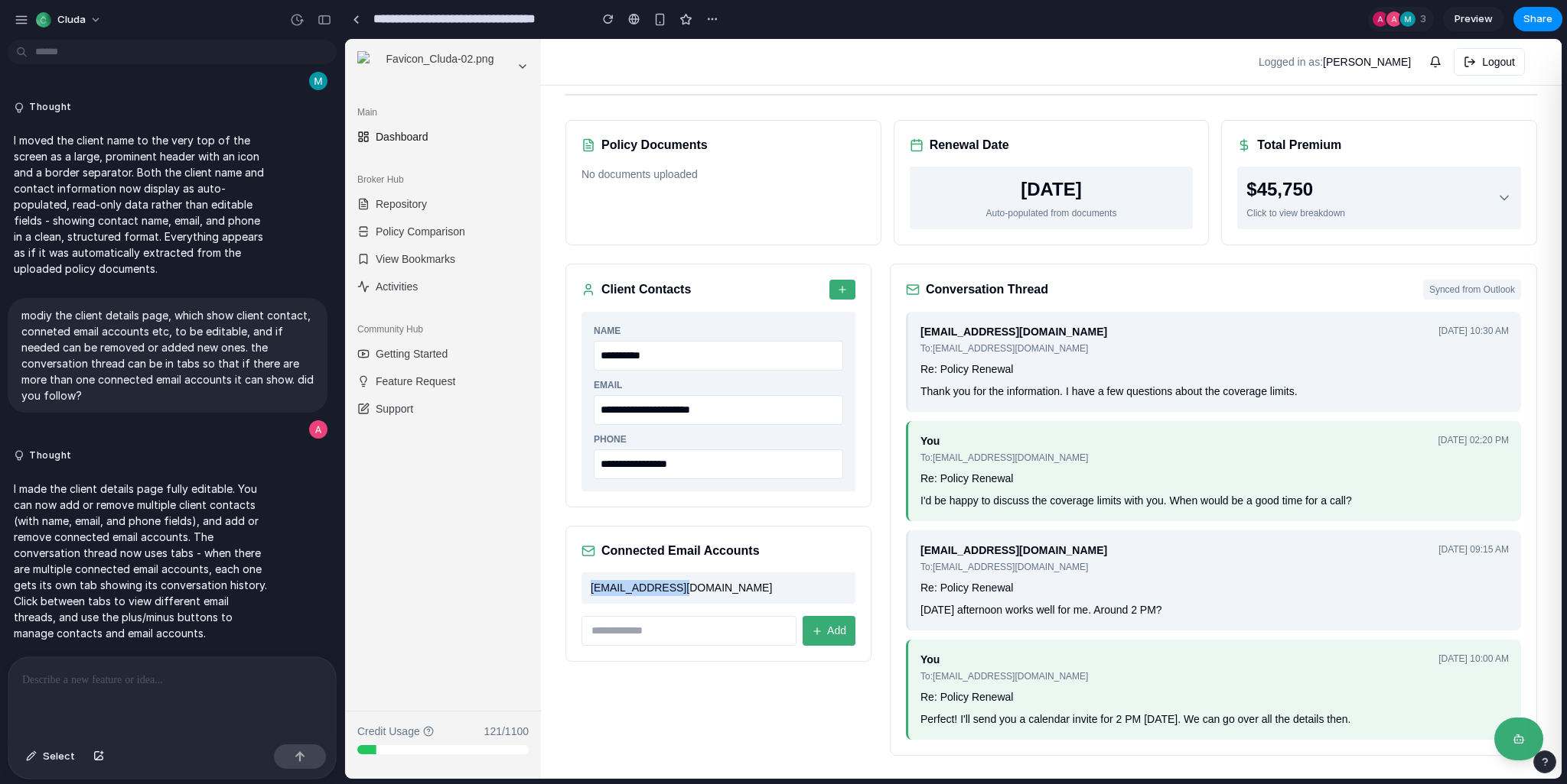
drag, startPoint x: 680, startPoint y: 590, endPoint x: 588, endPoint y: 583, distance: 92.3
click at [588, 583] on div "[EMAIL_ADDRESS][DOMAIN_NAME]" at bounding box center [718, 588] width 274 height 32
drag, startPoint x: 598, startPoint y: 583, endPoint x: 735, endPoint y: 581, distance: 137.0
click at [735, 581] on div "[EMAIL_ADDRESS][DOMAIN_NAME]" at bounding box center [718, 588] width 274 height 32
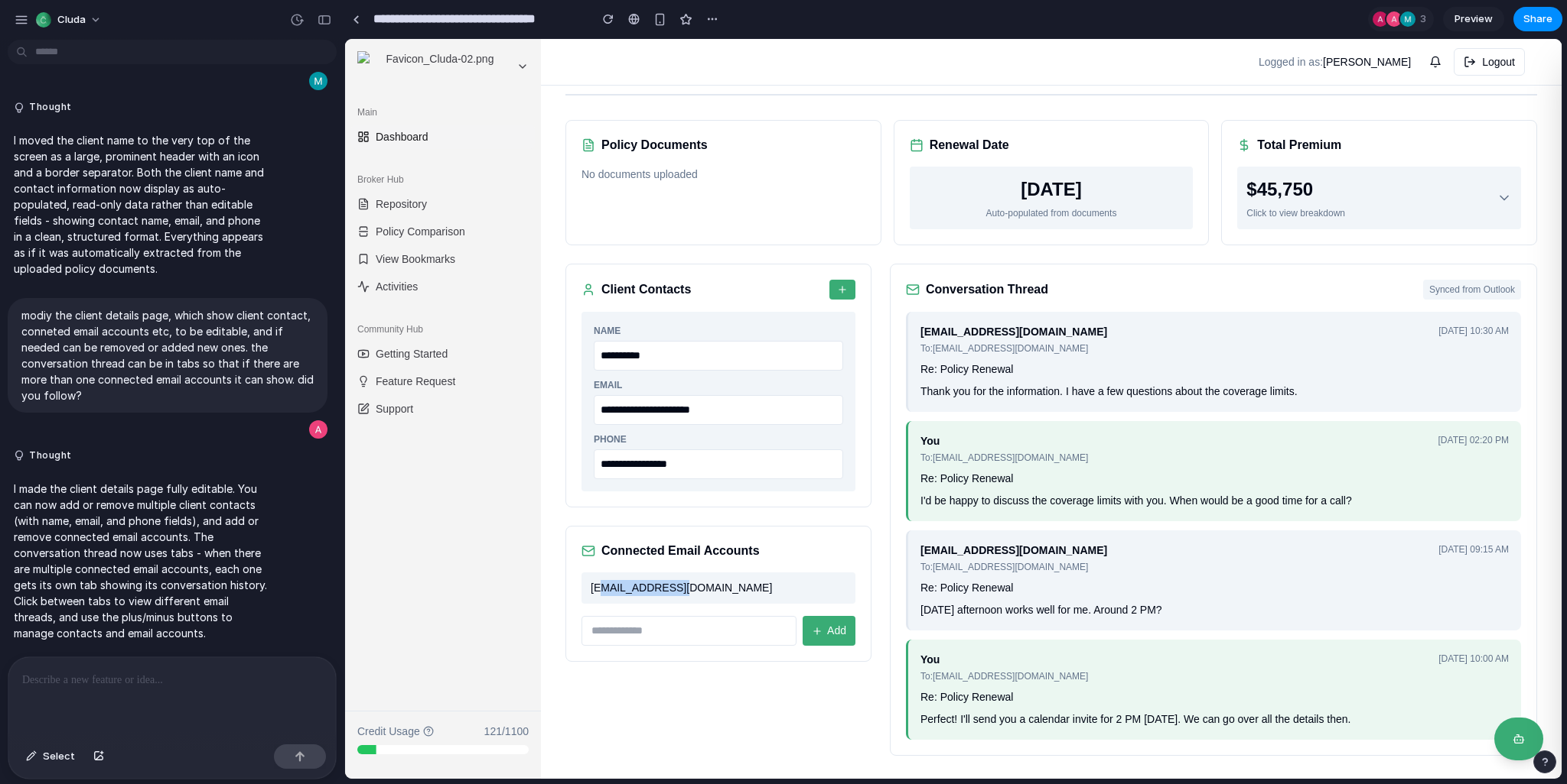
click at [735, 581] on div "[EMAIL_ADDRESS][DOMAIN_NAME]" at bounding box center [718, 588] width 274 height 32
